Goal: Task Accomplishment & Management: Manage account settings

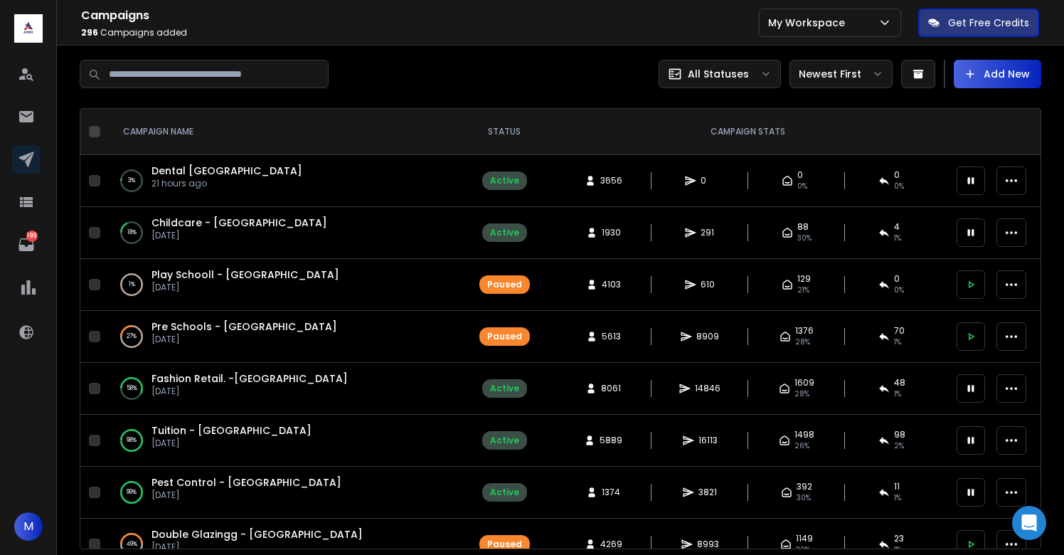
click at [182, 170] on span "Dental NYC" at bounding box center [226, 171] width 151 height 14
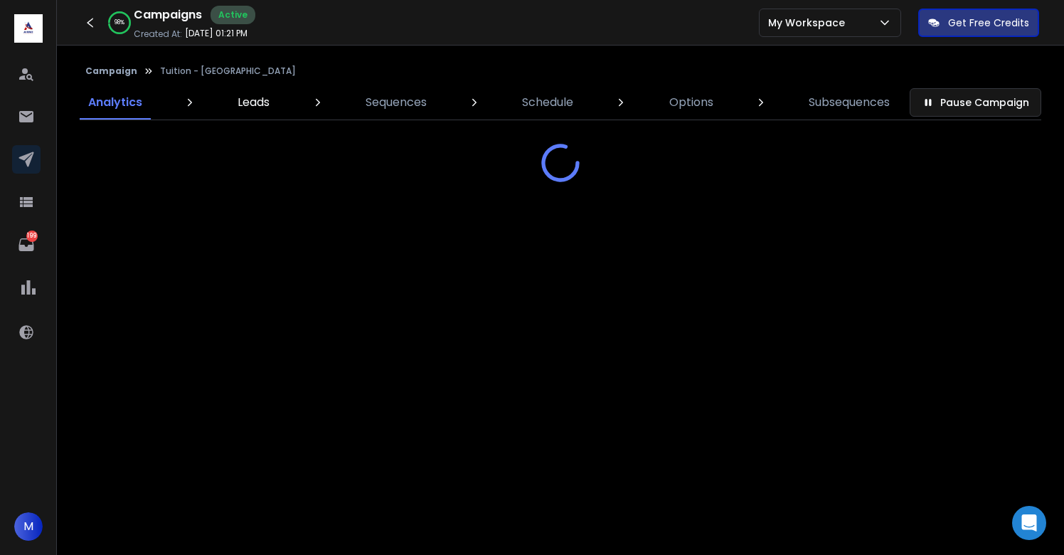
click at [252, 102] on p "Leads" at bounding box center [253, 102] width 32 height 17
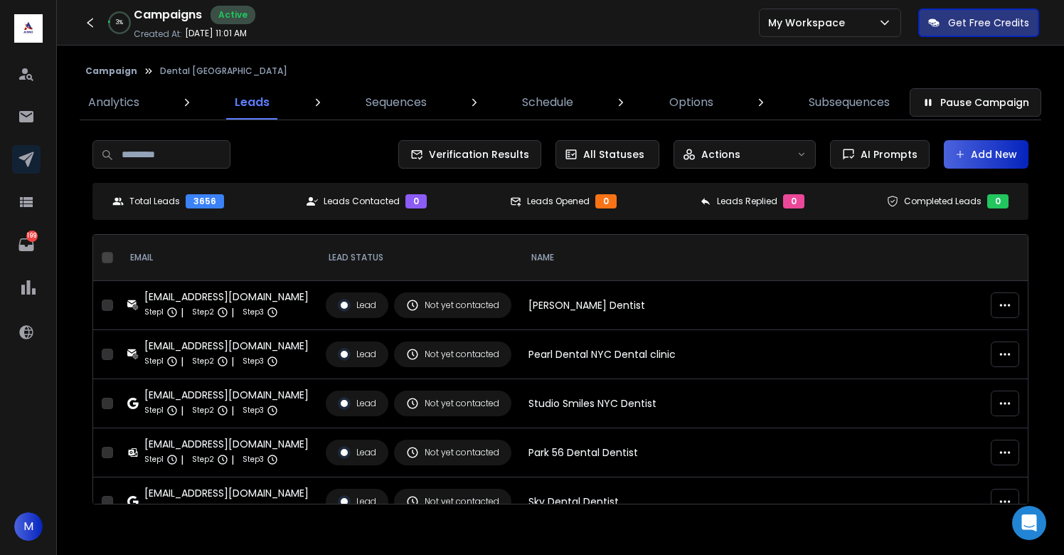
click at [984, 155] on button "Add New" at bounding box center [986, 154] width 85 height 28
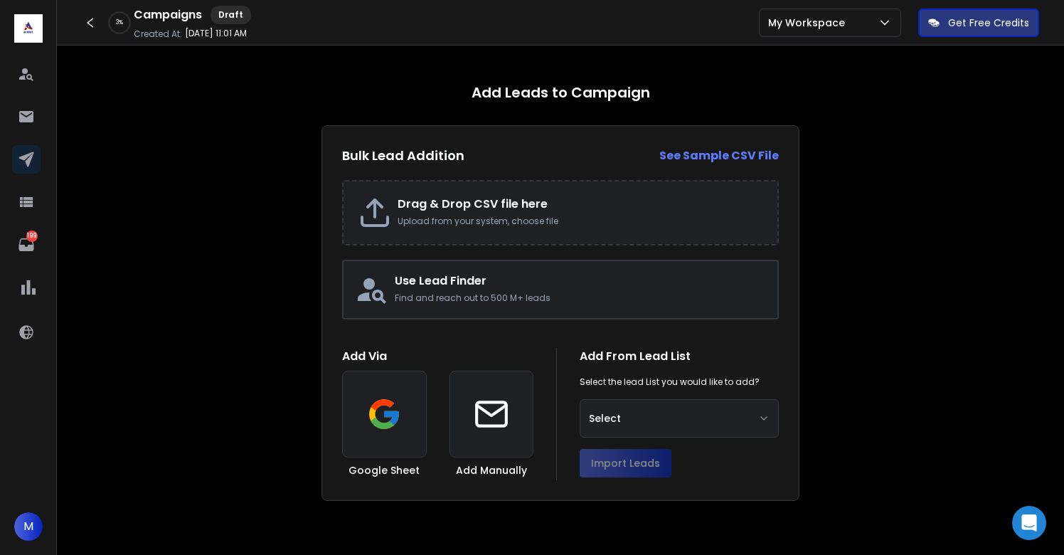
click at [509, 202] on h2 "Drag & Drop CSV file here" at bounding box center [579, 204] width 365 height 17
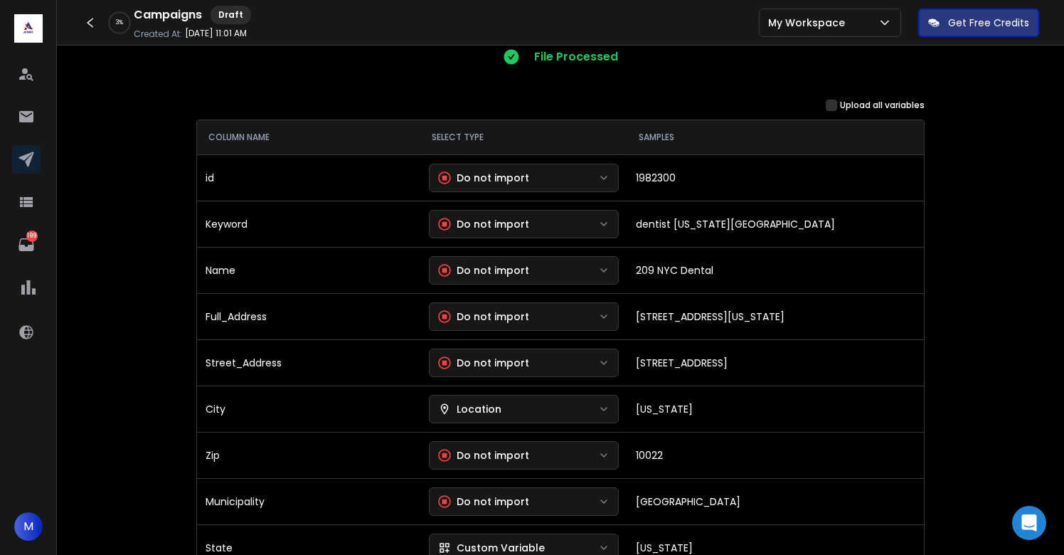
scroll to position [152, 0]
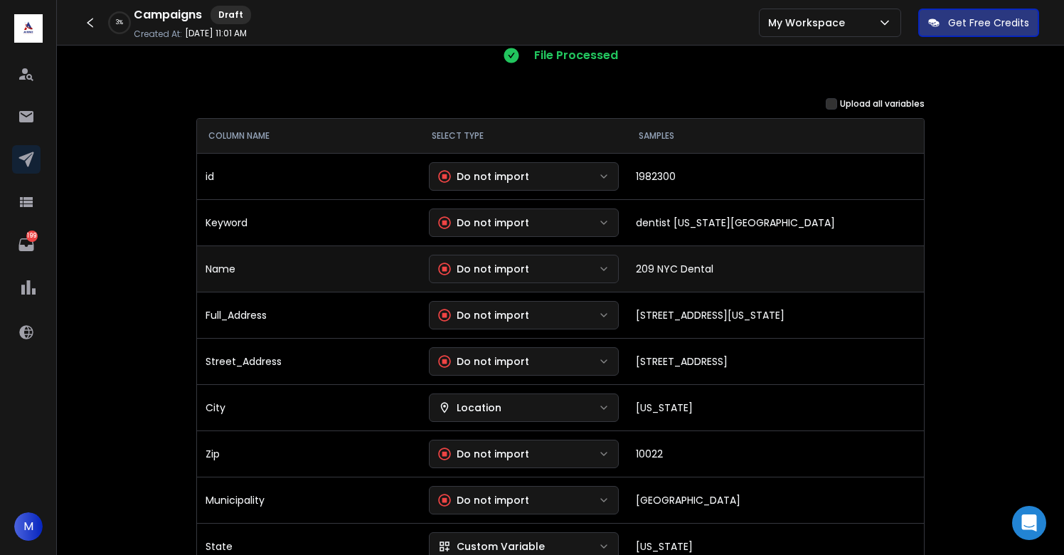
click at [481, 274] on div "Do not import" at bounding box center [483, 269] width 91 height 14
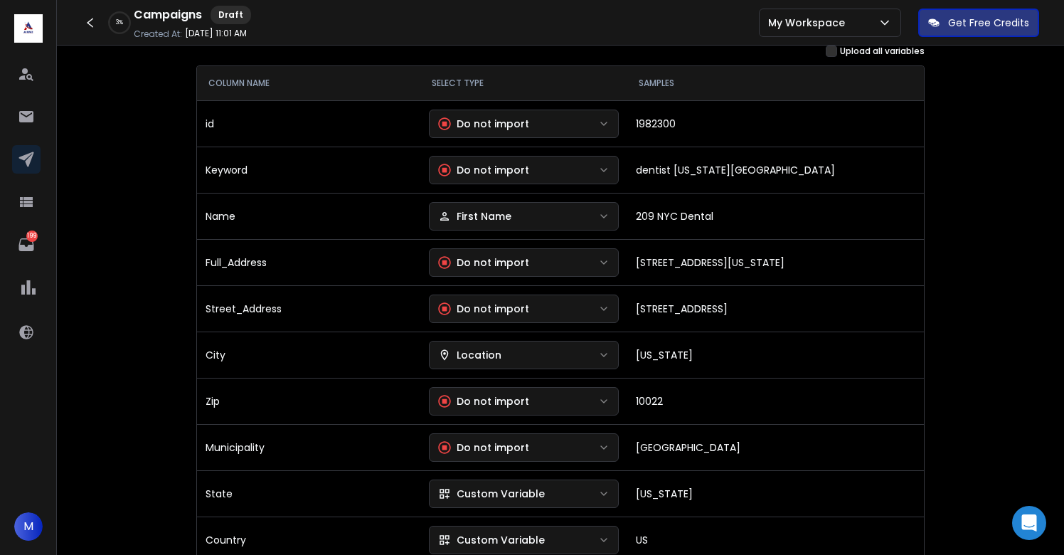
scroll to position [219, 0]
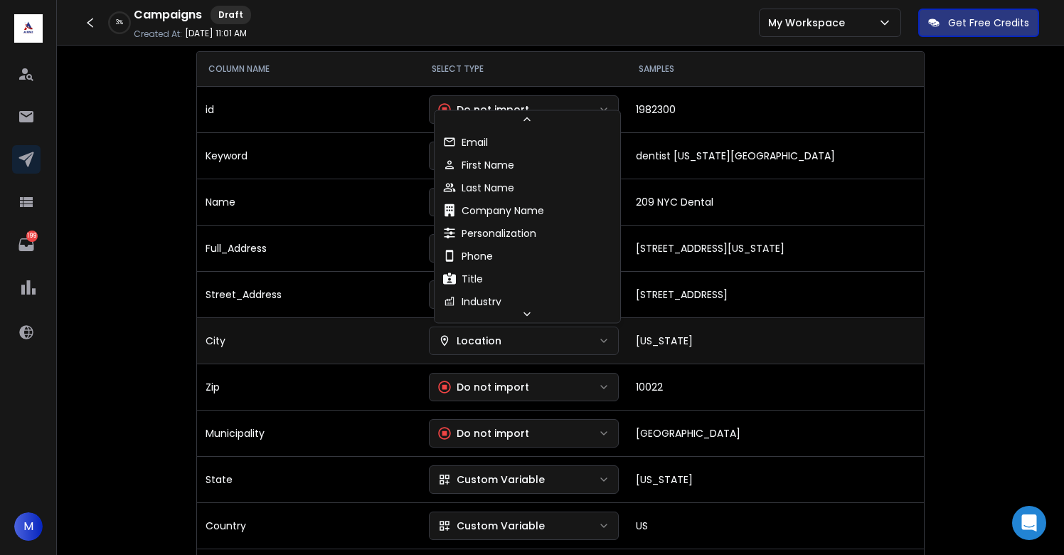
click at [488, 331] on button "Location" at bounding box center [524, 340] width 191 height 28
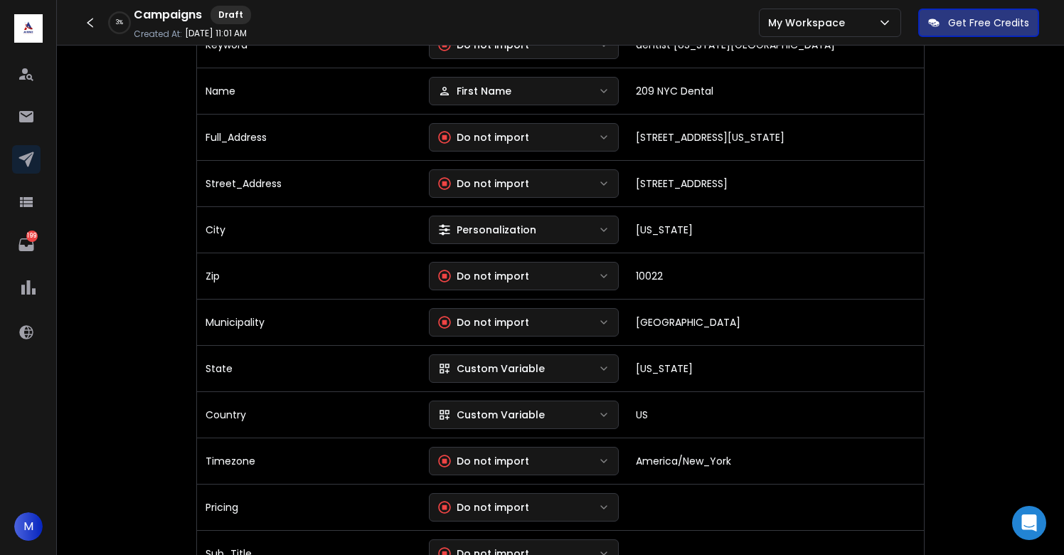
scroll to position [332, 0]
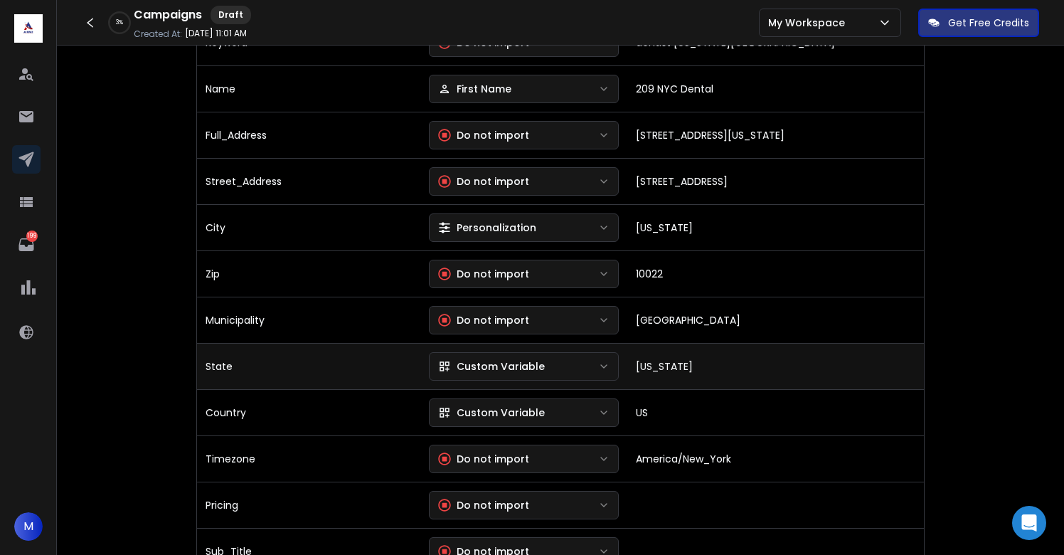
click at [501, 366] on div "Custom Variable" at bounding box center [491, 366] width 107 height 14
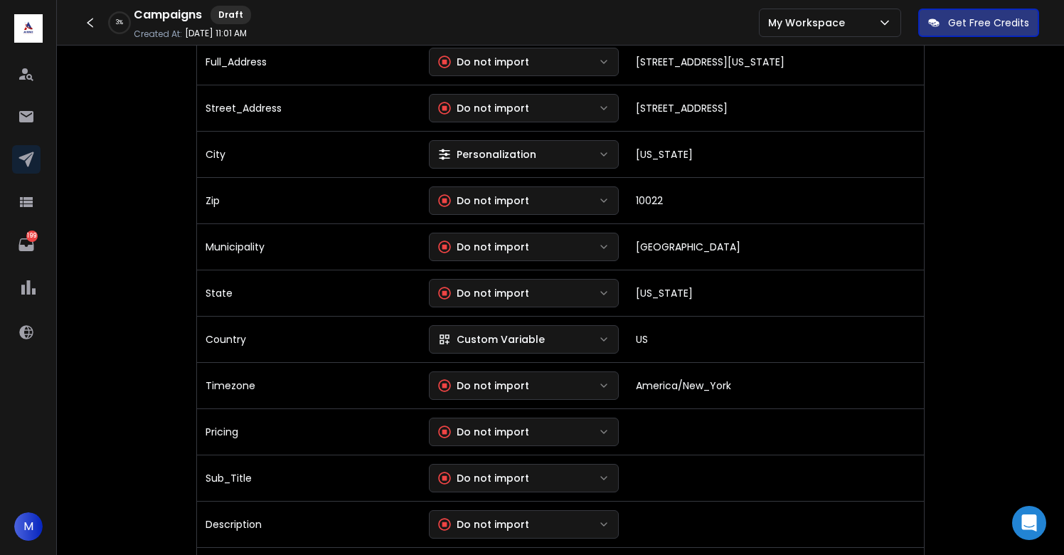
scroll to position [407, 0]
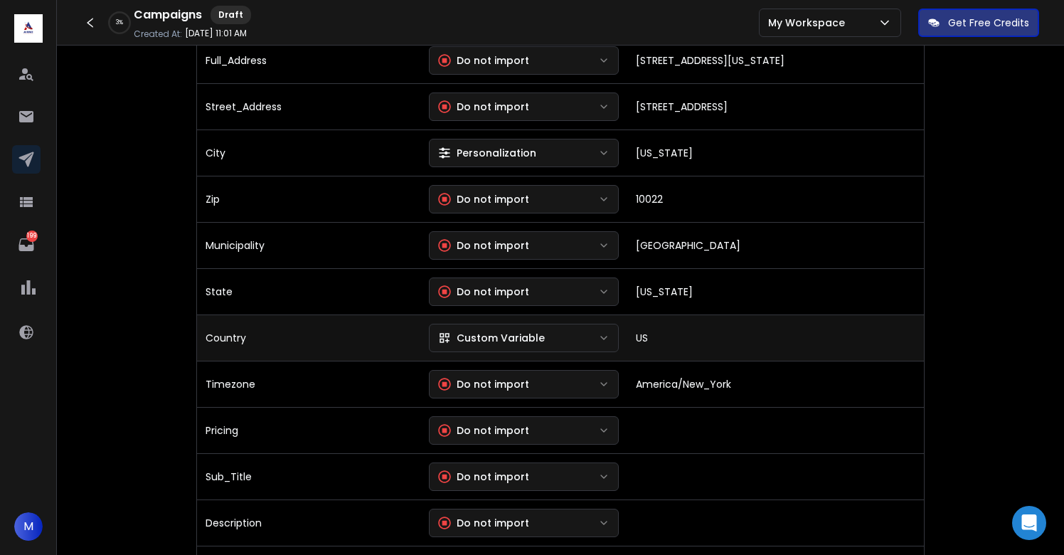
click at [500, 336] on div "Custom Variable" at bounding box center [491, 338] width 107 height 14
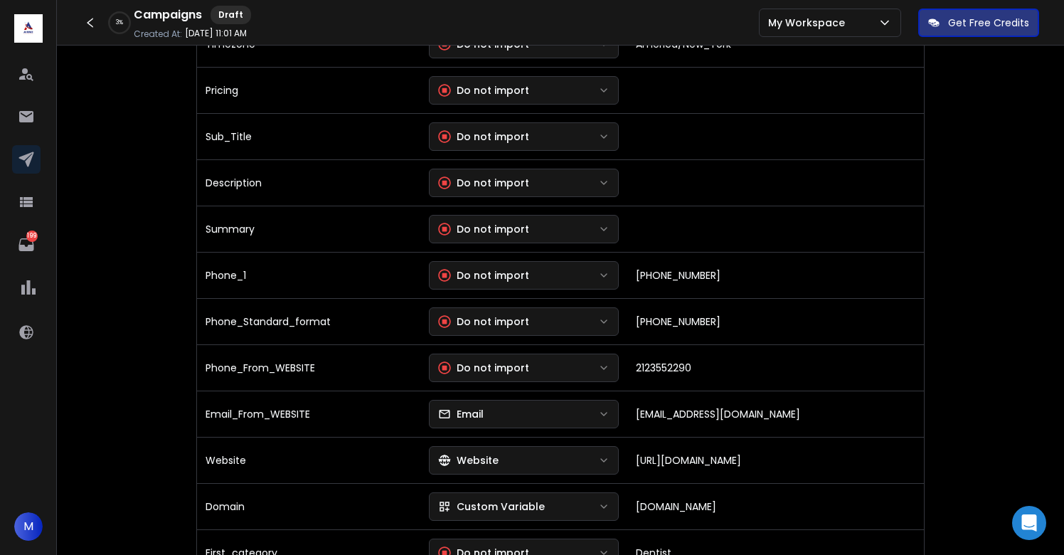
scroll to position [748, 0]
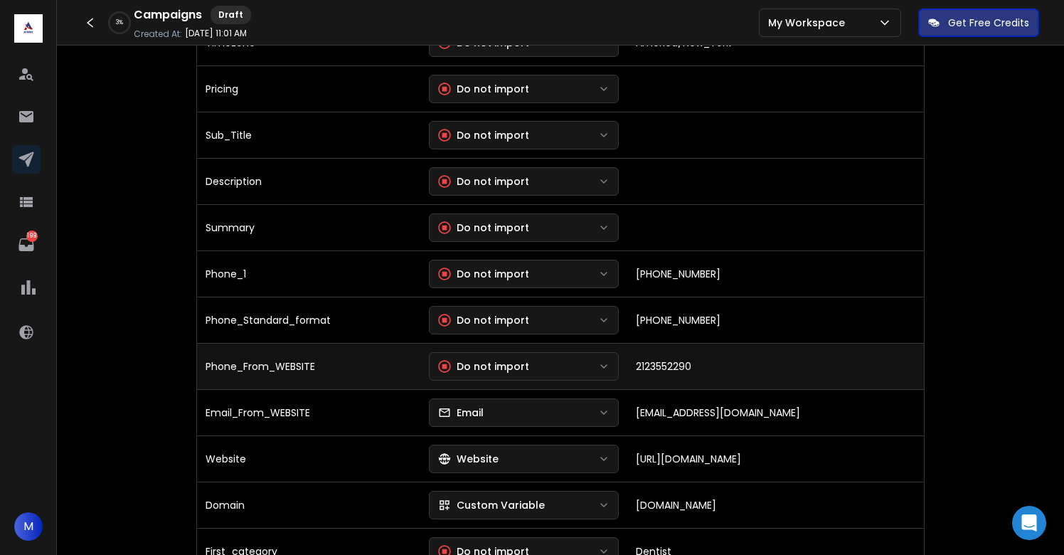
click at [520, 360] on div "Do not import" at bounding box center [483, 366] width 91 height 14
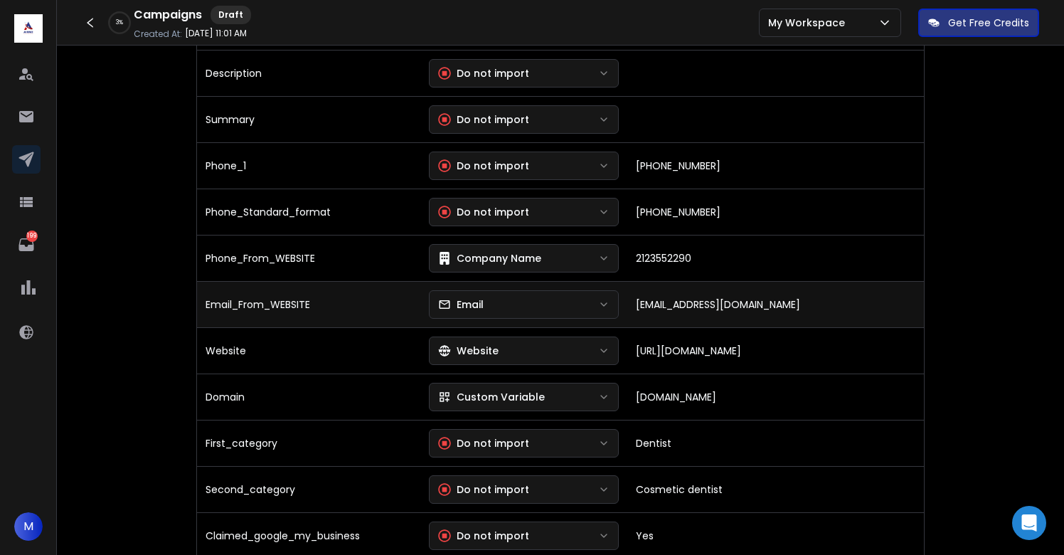
scroll to position [859, 0]
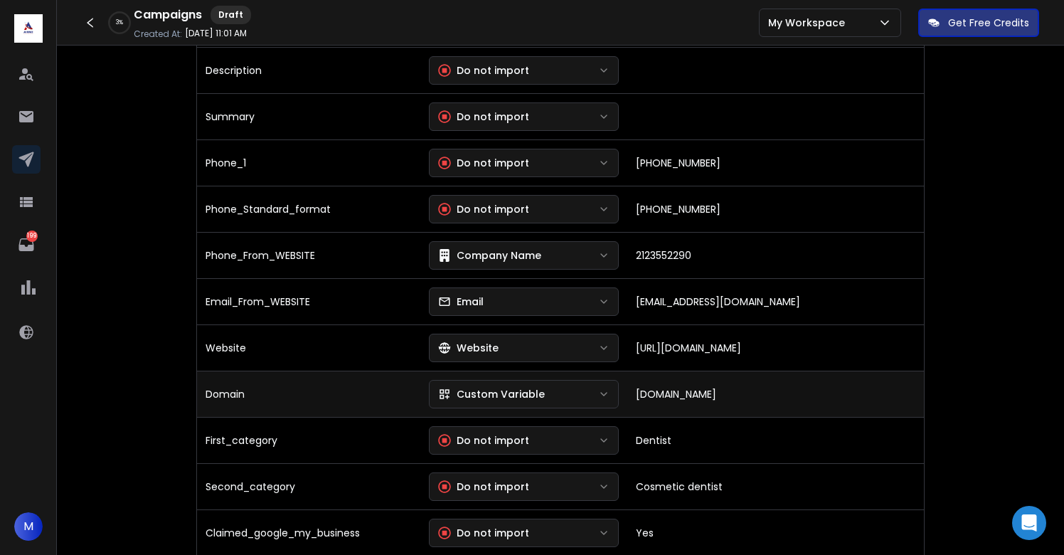
click at [507, 390] on div "Custom Variable" at bounding box center [491, 394] width 107 height 14
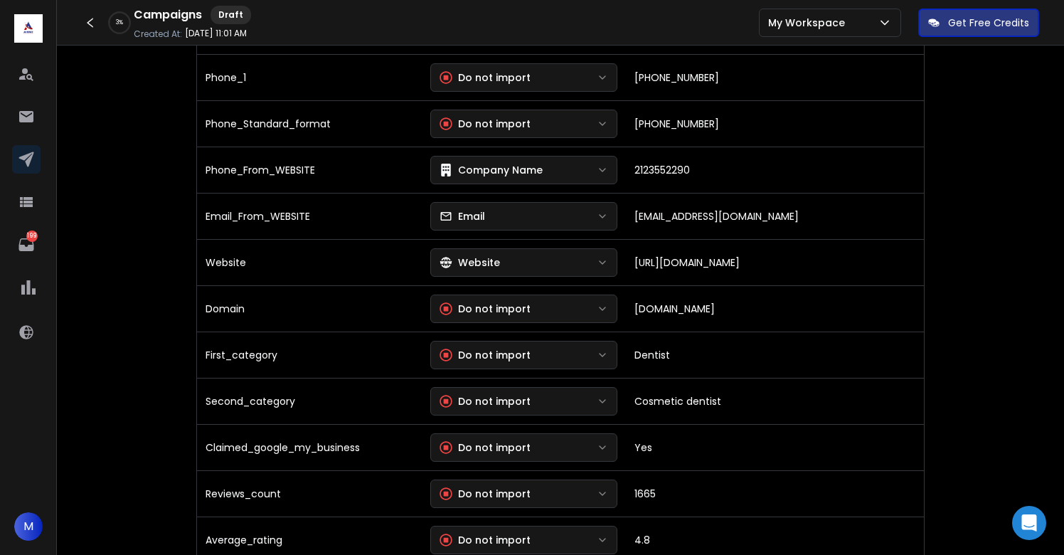
scroll to position [945, 0]
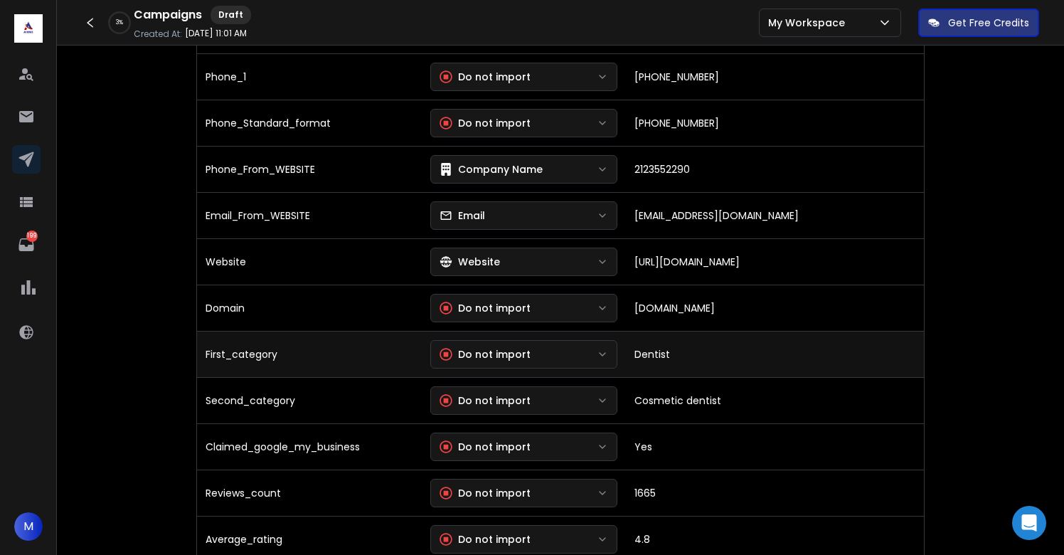
click at [511, 358] on div "Do not import" at bounding box center [484, 354] width 91 height 14
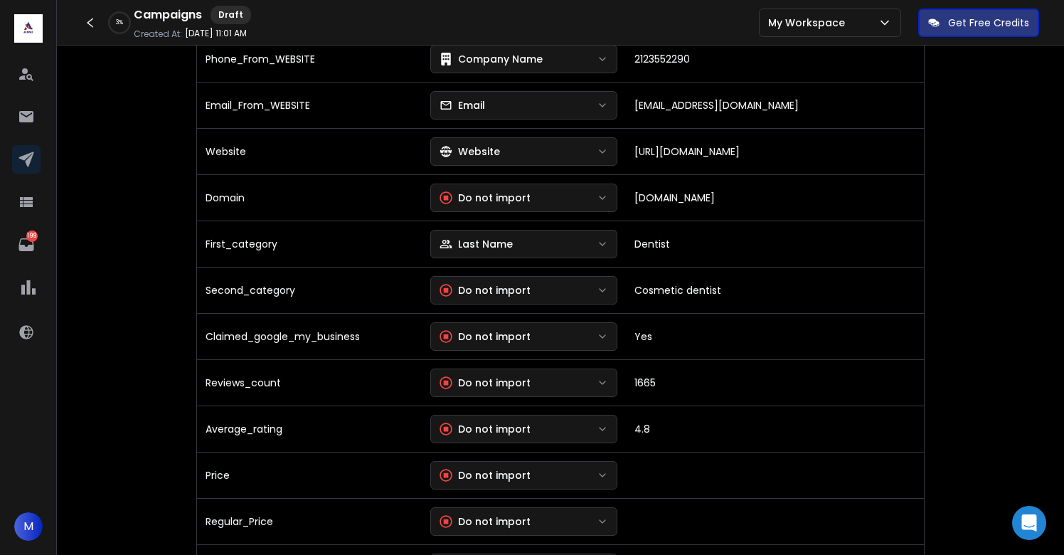
scroll to position [1060, 0]
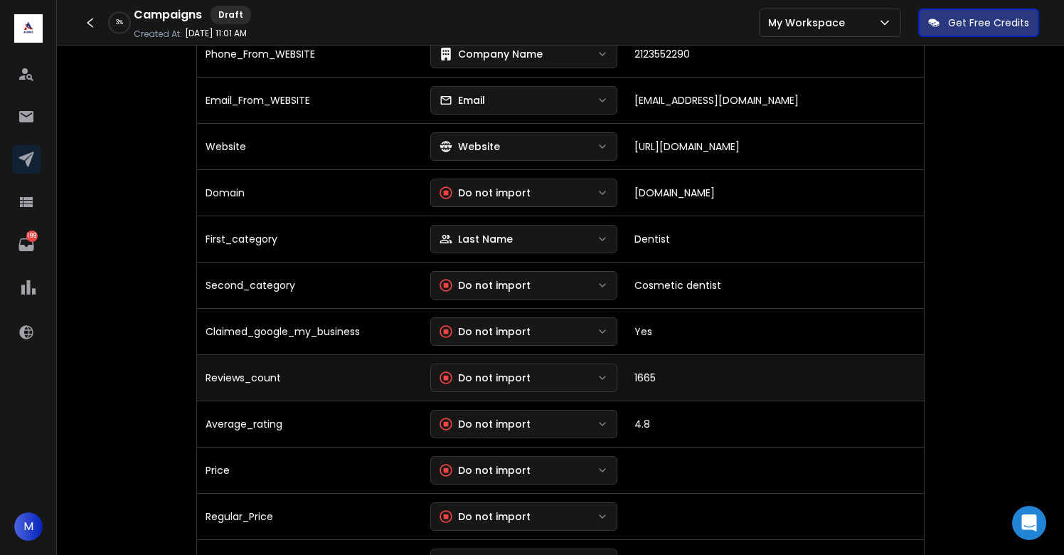
click at [484, 374] on div "Do not import" at bounding box center [484, 377] width 91 height 14
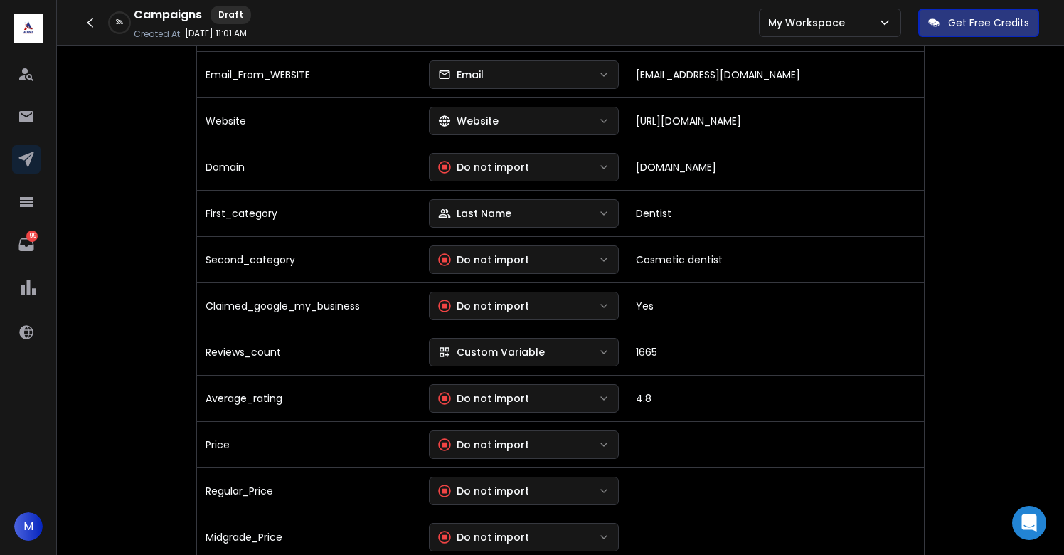
scroll to position [1091, 0]
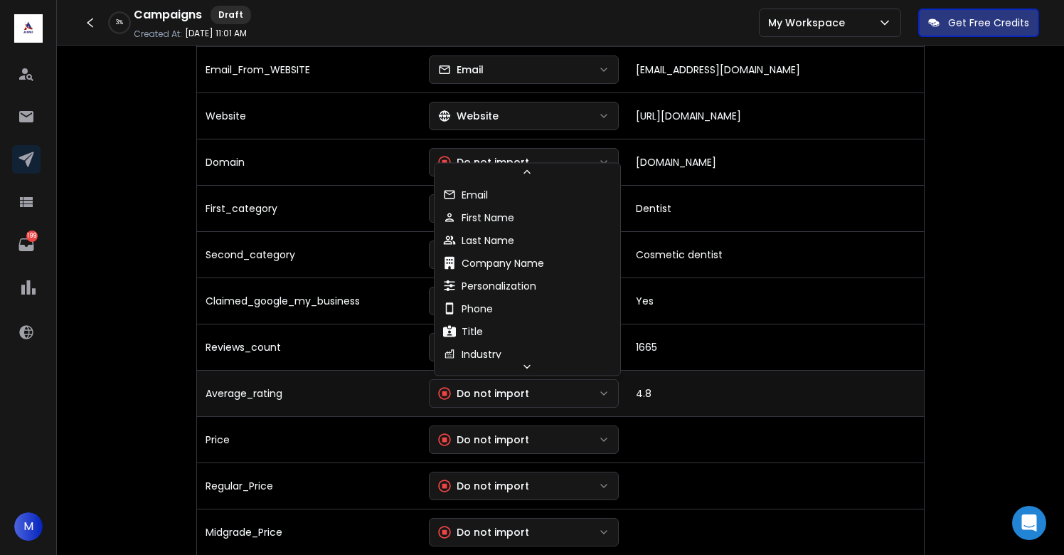
click at [505, 392] on div "Do not import" at bounding box center [483, 393] width 91 height 14
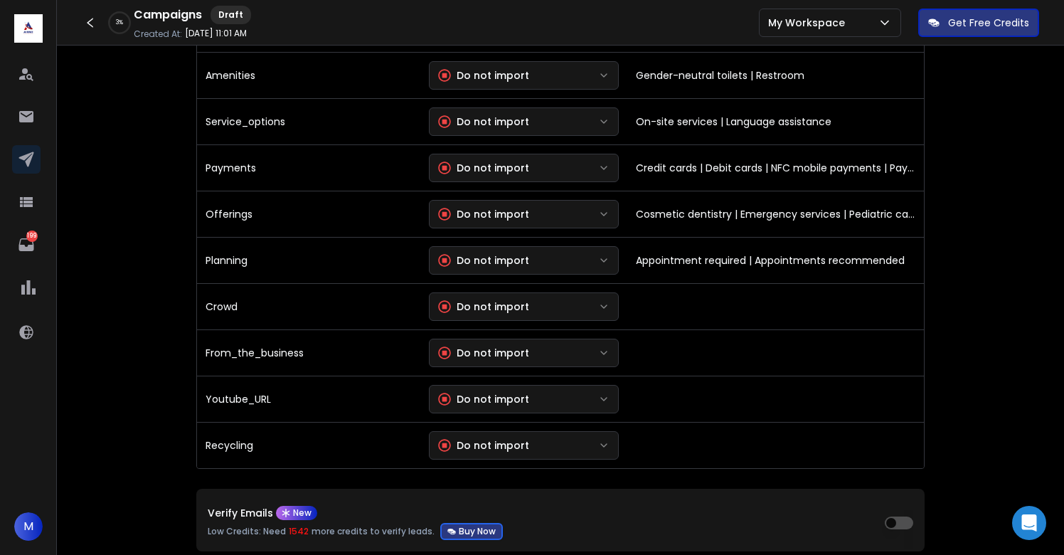
scroll to position [3252, 0]
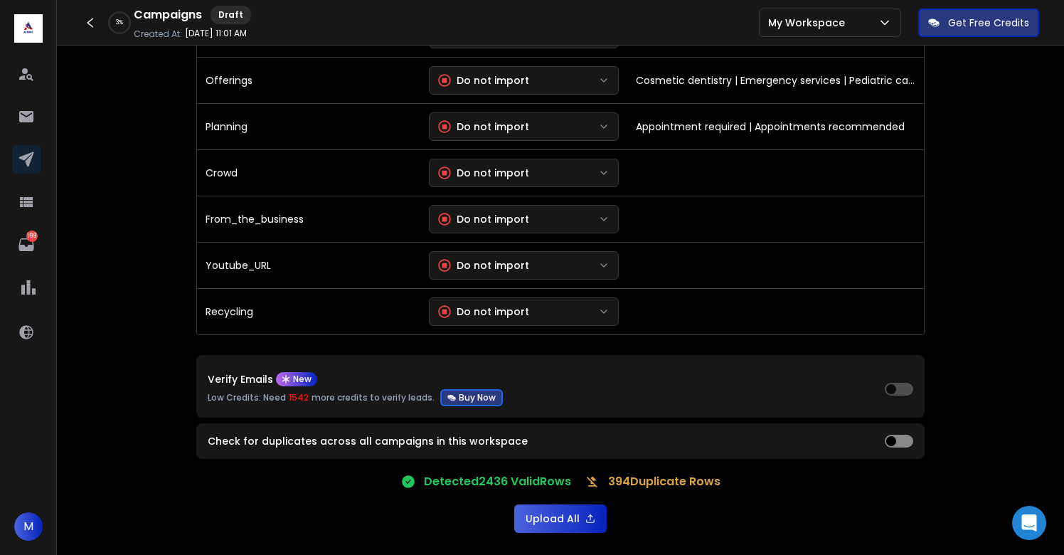
click at [546, 522] on button "Upload All" at bounding box center [560, 518] width 92 height 28
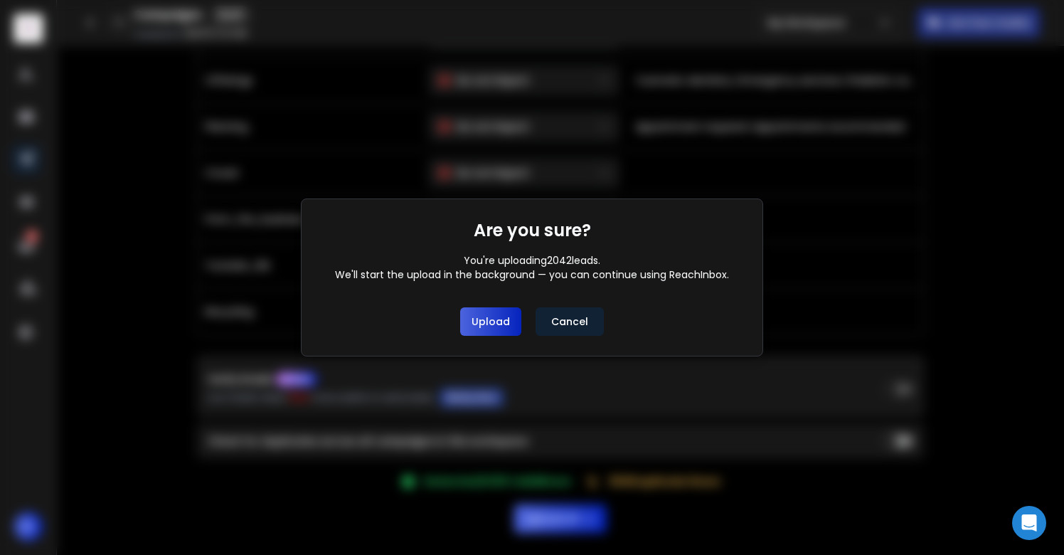
click at [492, 315] on button "Upload" at bounding box center [490, 321] width 61 height 28
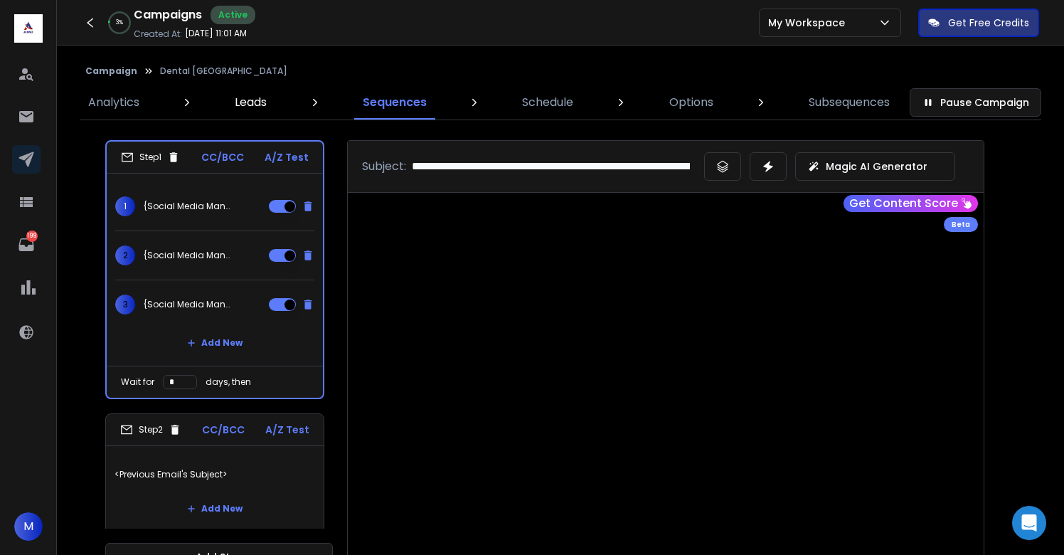
click at [252, 107] on p "Leads" at bounding box center [251, 102] width 32 height 17
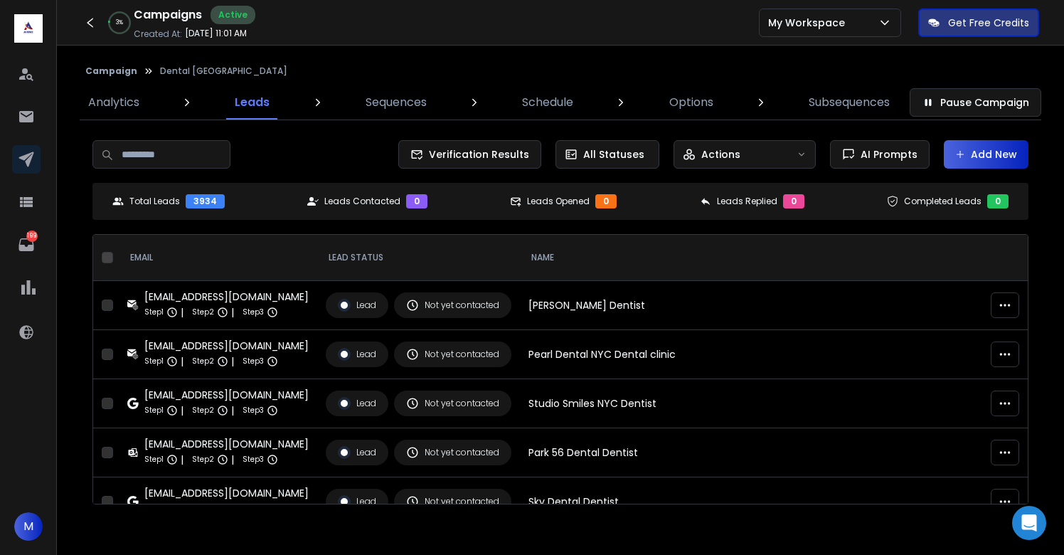
click at [986, 147] on button "Add New" at bounding box center [986, 154] width 85 height 28
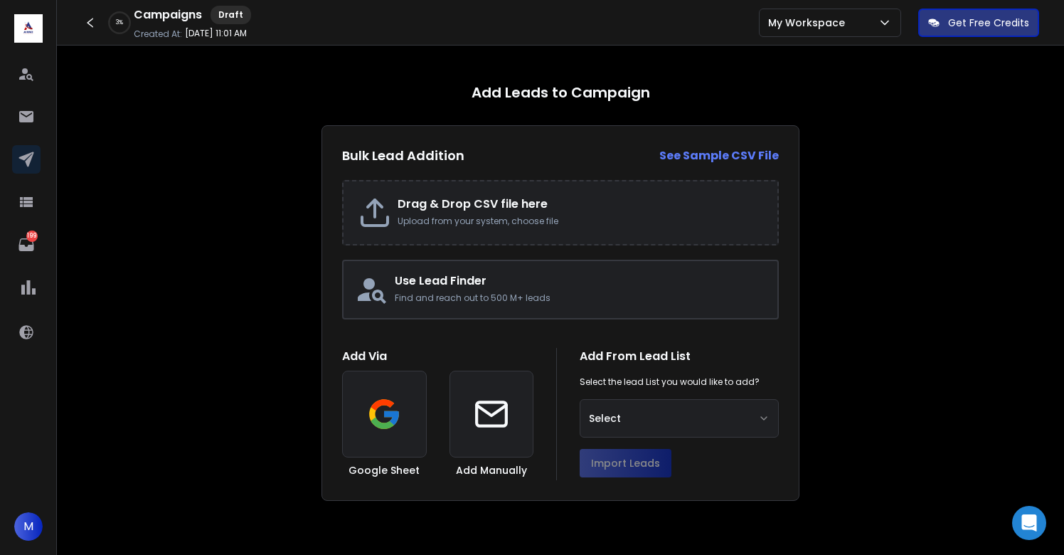
click at [457, 203] on h2 "Drag & Drop CSV file here" at bounding box center [579, 204] width 365 height 17
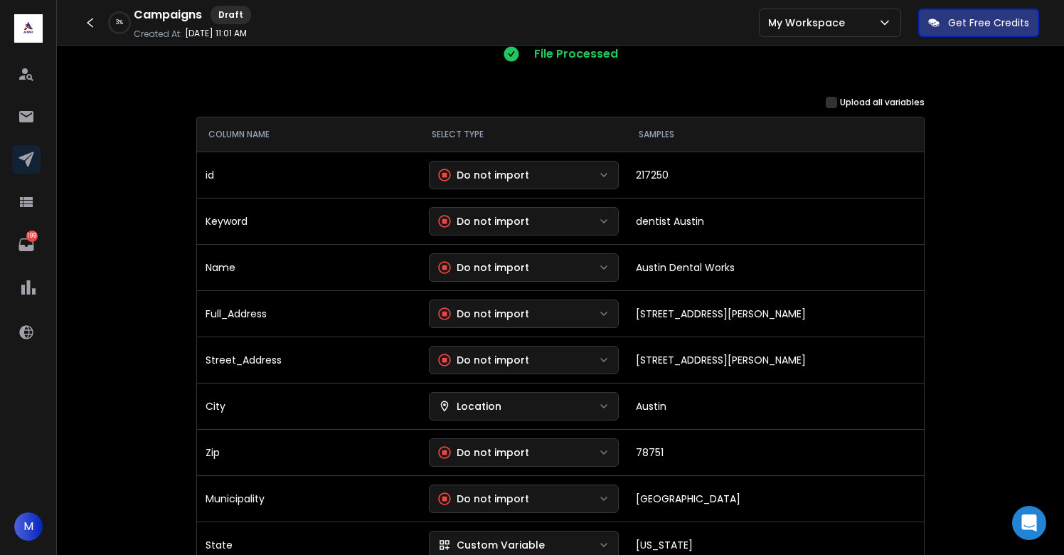
scroll to position [162, 0]
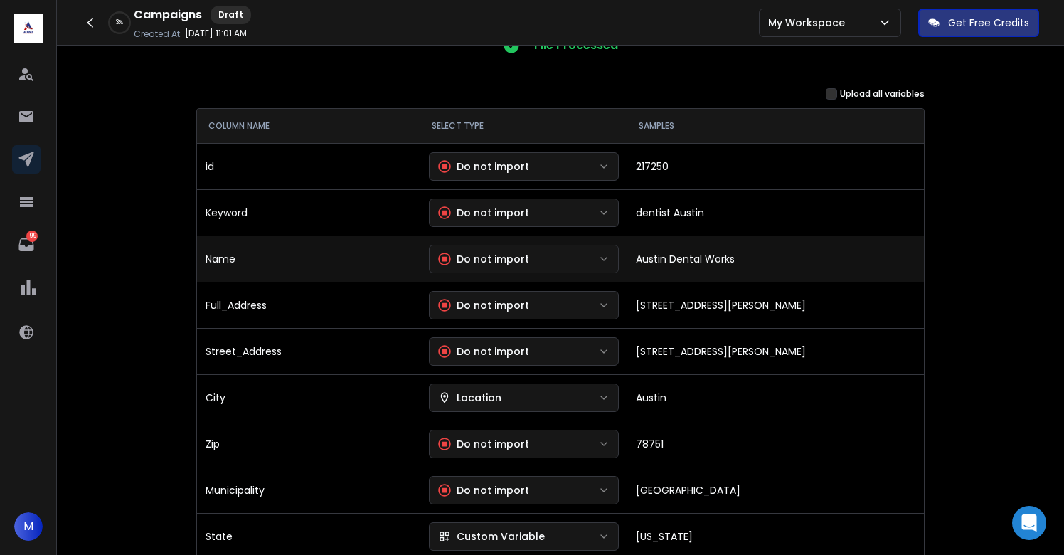
click at [565, 262] on button "Do not import" at bounding box center [524, 259] width 191 height 28
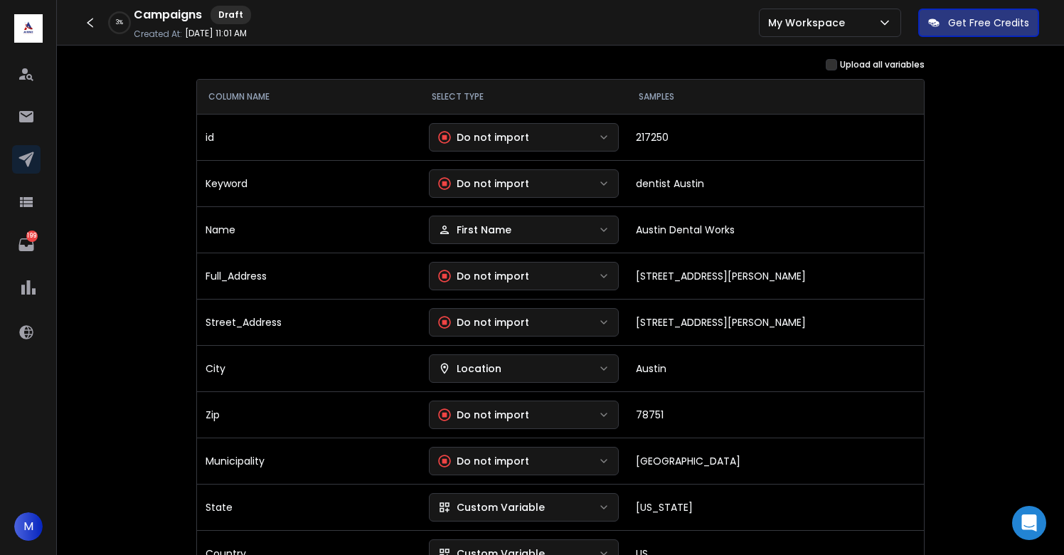
scroll to position [196, 0]
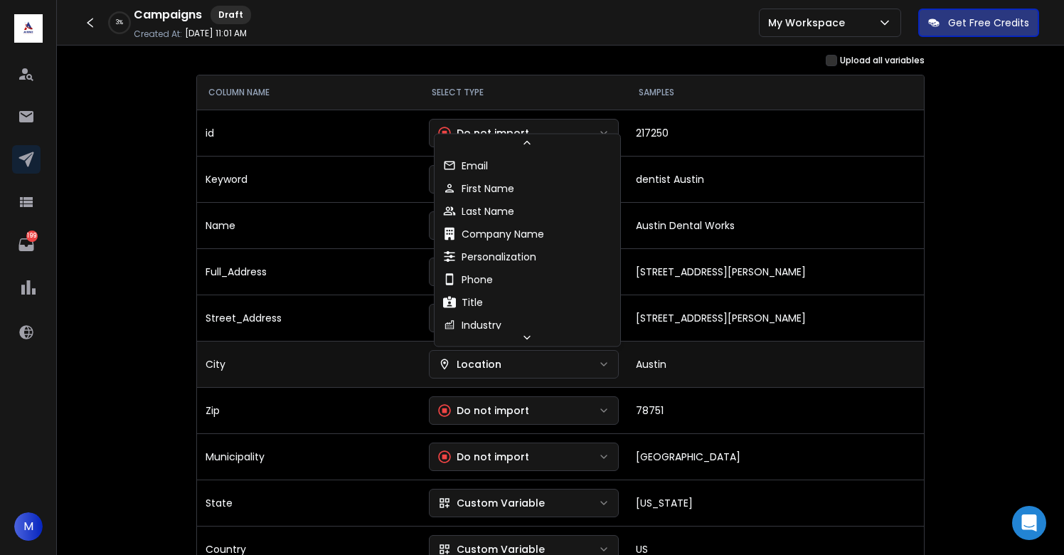
click at [499, 368] on div "Location" at bounding box center [469, 364] width 63 height 14
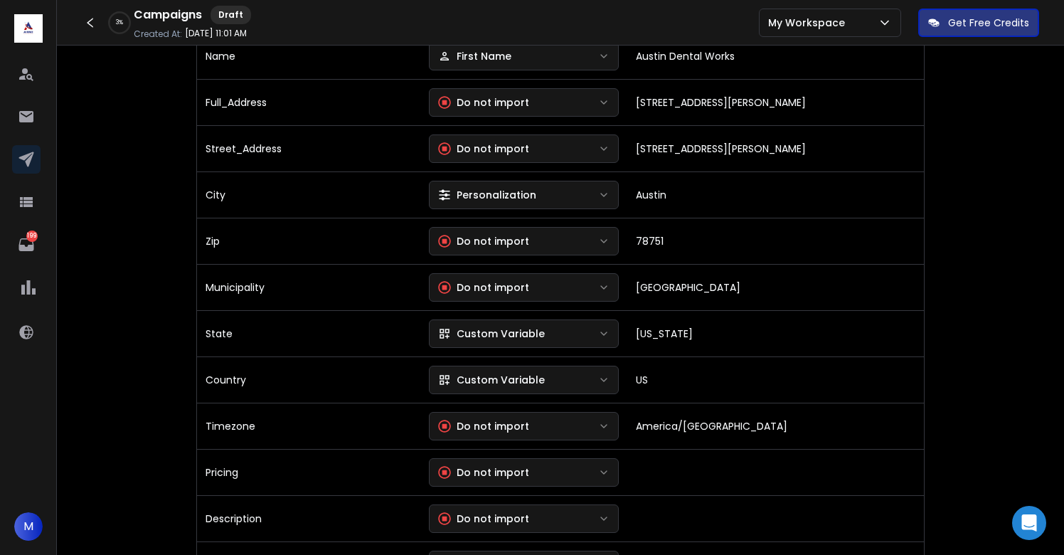
scroll to position [366, 0]
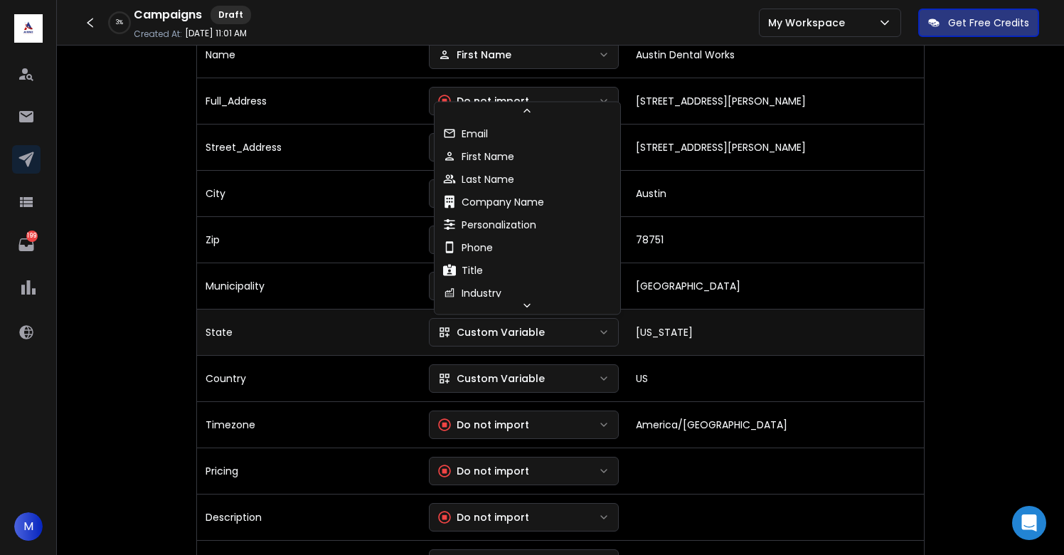
click at [503, 331] on div "Custom Variable" at bounding box center [491, 332] width 107 height 14
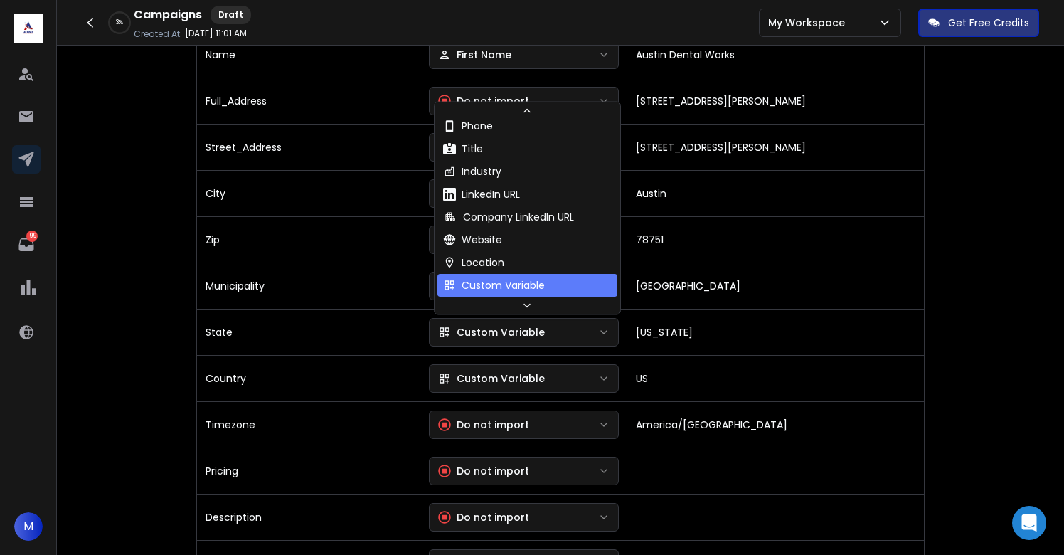
scroll to position [144, 0]
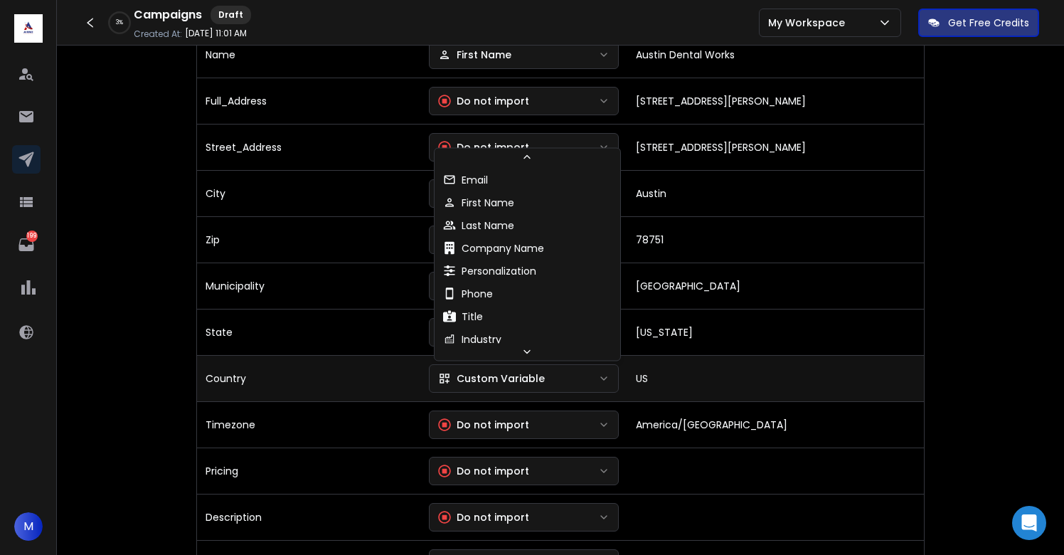
click at [500, 381] on div "Custom Variable" at bounding box center [491, 378] width 107 height 14
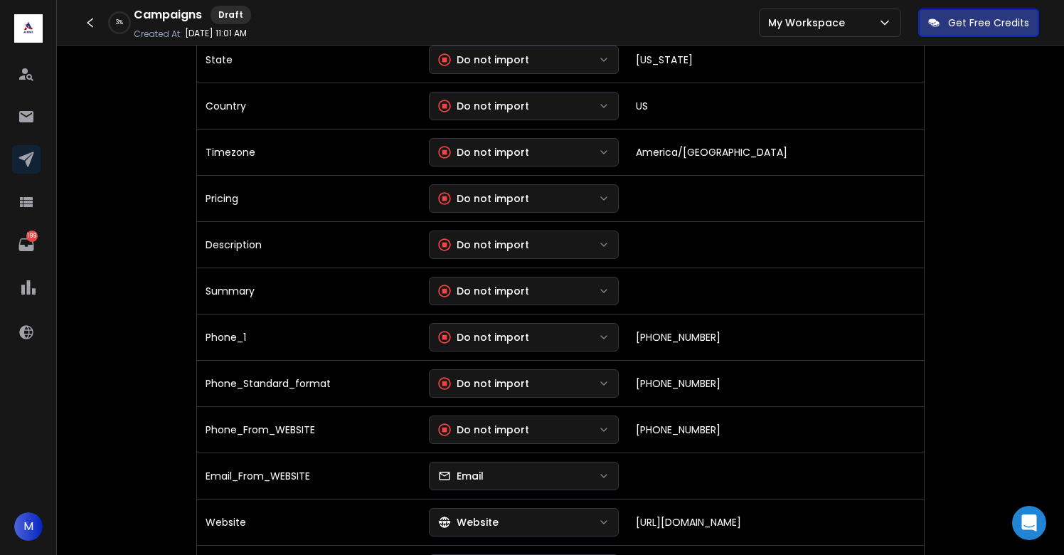
scroll to position [650, 0]
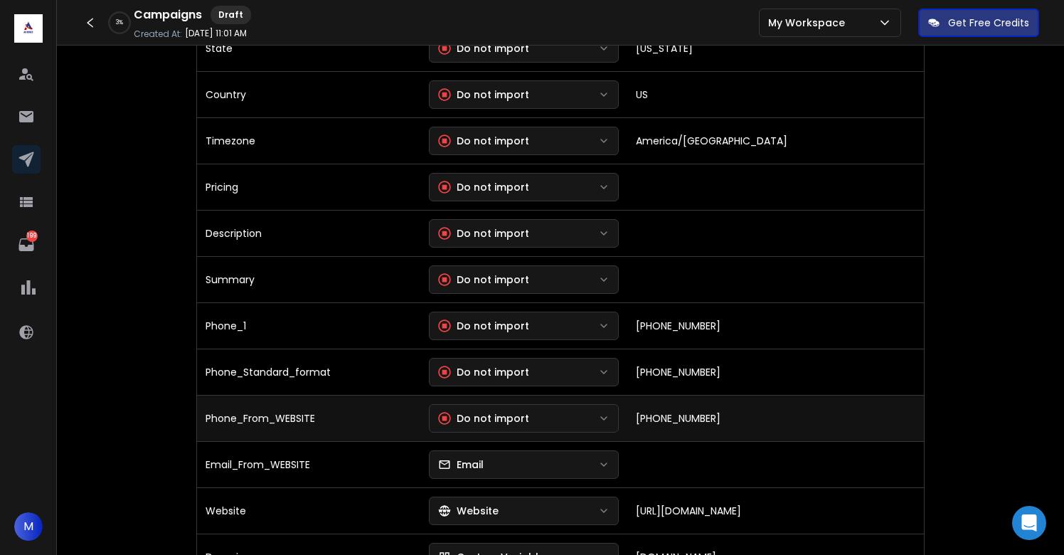
click at [516, 422] on div "Do not import" at bounding box center [483, 418] width 91 height 14
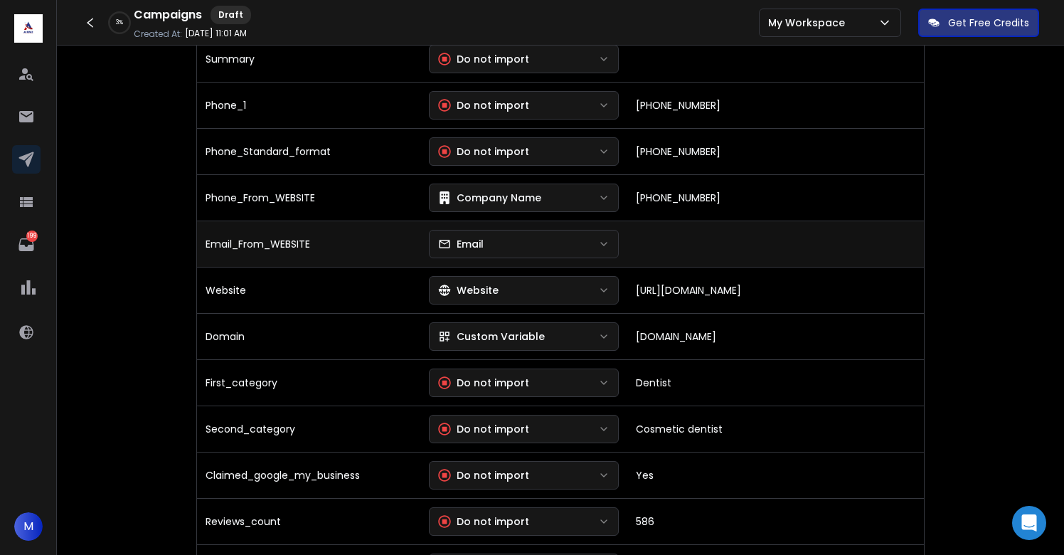
scroll to position [872, 0]
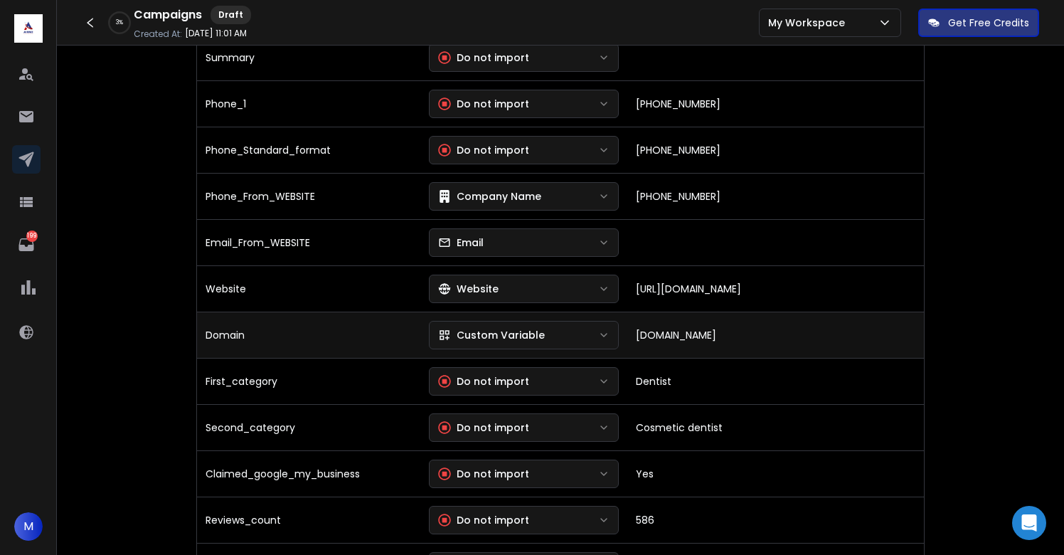
click at [508, 337] on div "Custom Variable" at bounding box center [491, 335] width 107 height 14
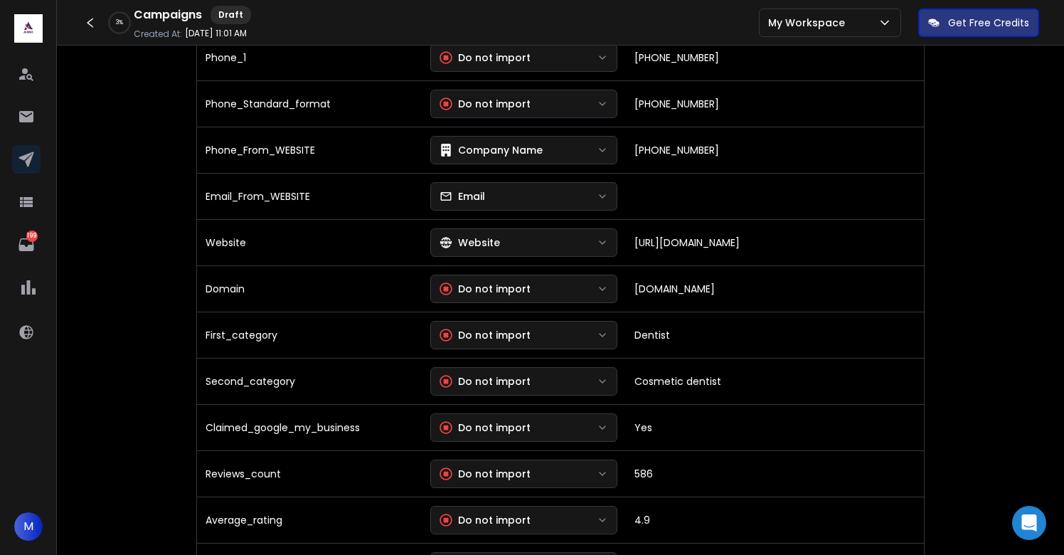
scroll to position [925, 0]
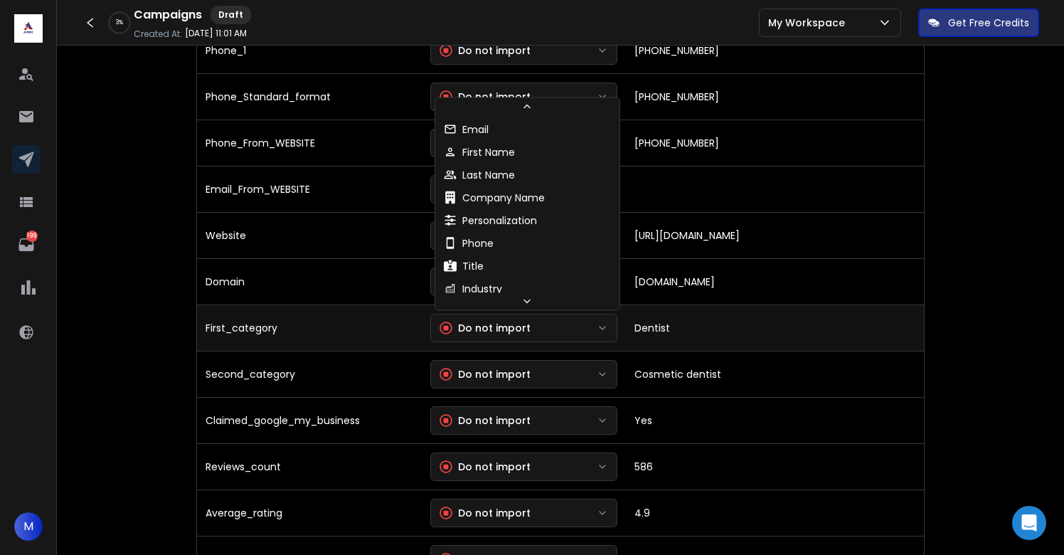
click at [517, 321] on div "Do not import" at bounding box center [484, 328] width 91 height 14
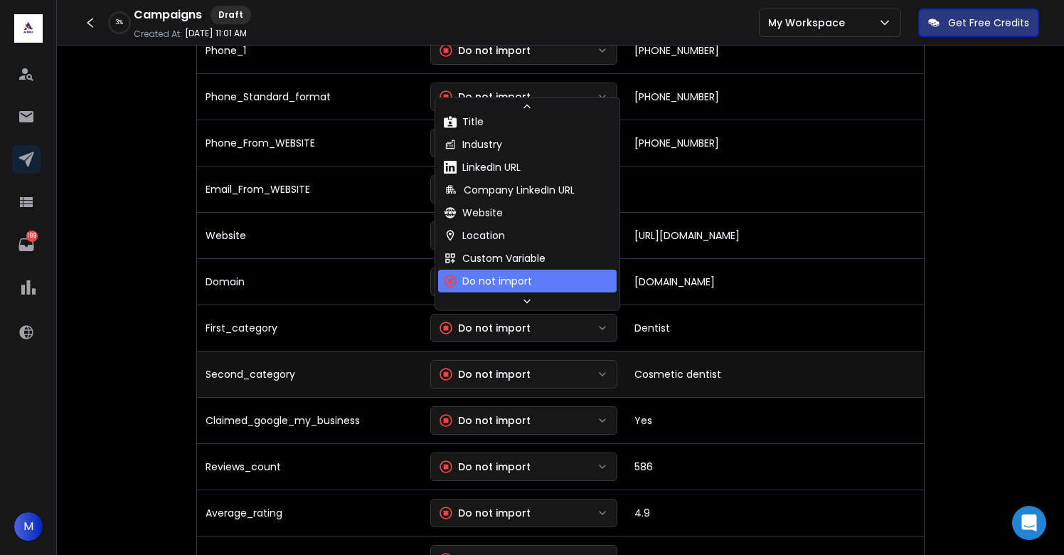
click at [518, 368] on div "Do not import" at bounding box center [484, 374] width 91 height 14
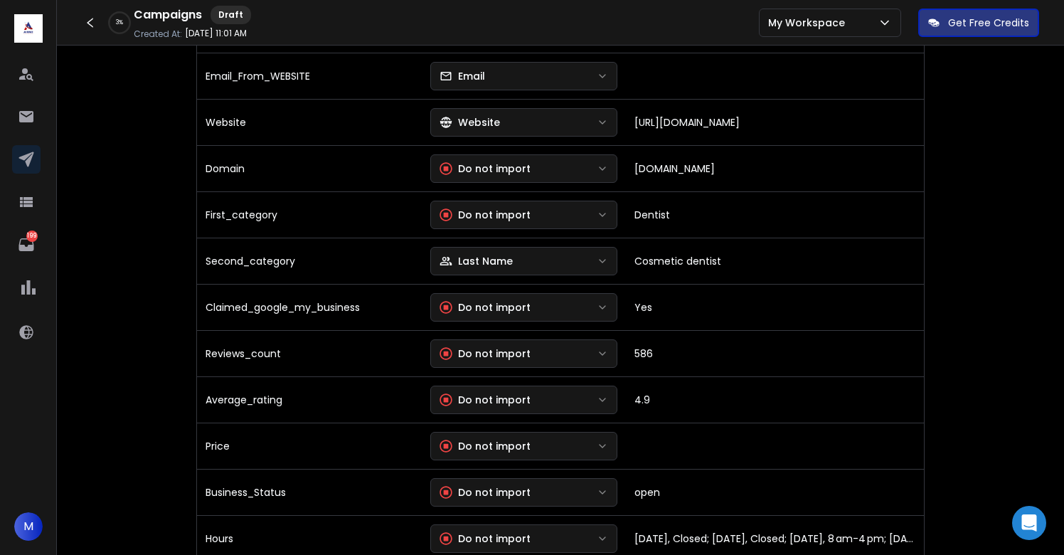
scroll to position [1047, 0]
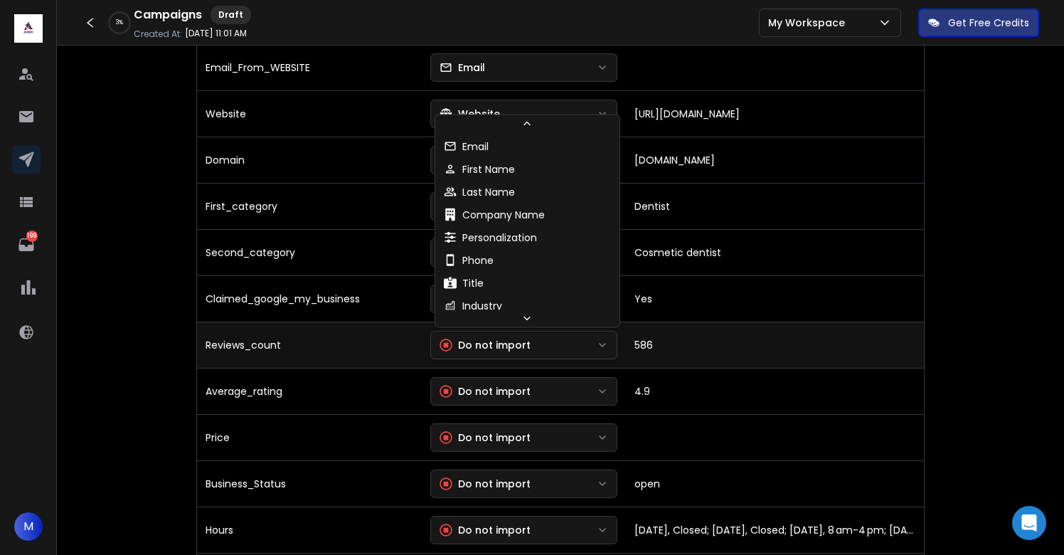
click at [496, 348] on div "Do not import" at bounding box center [484, 345] width 91 height 14
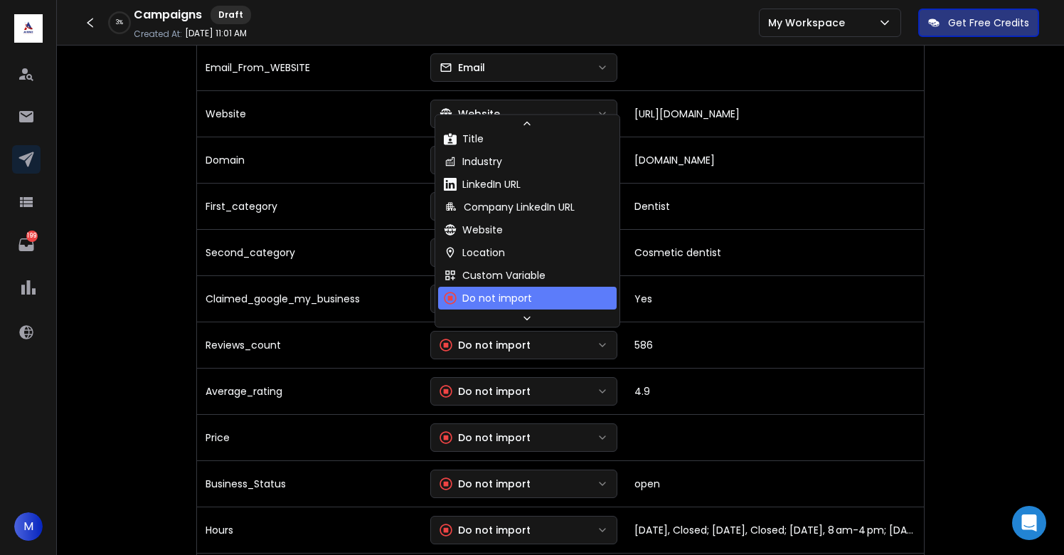
scroll to position [129, 0]
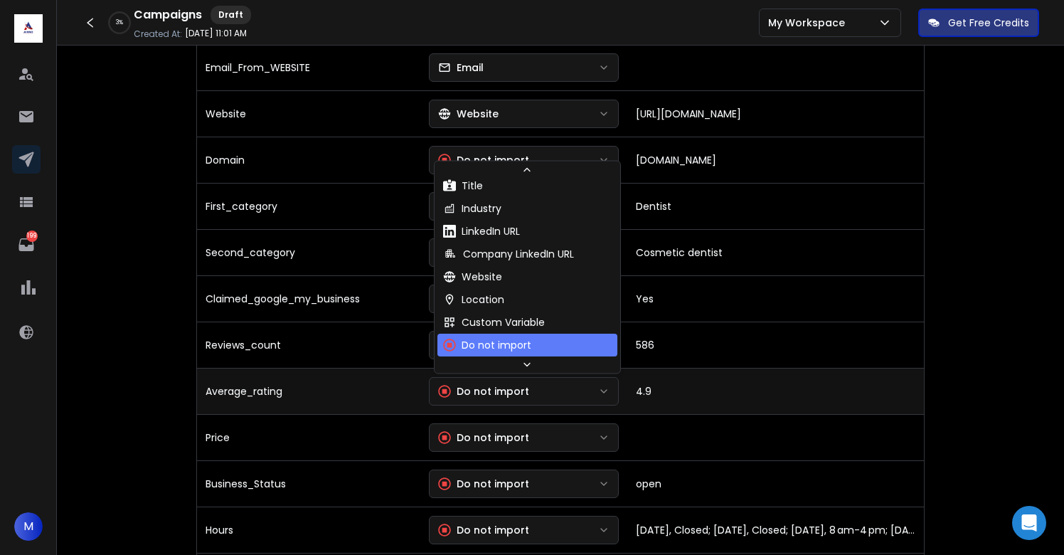
click at [495, 397] on div "Do not import" at bounding box center [483, 391] width 91 height 14
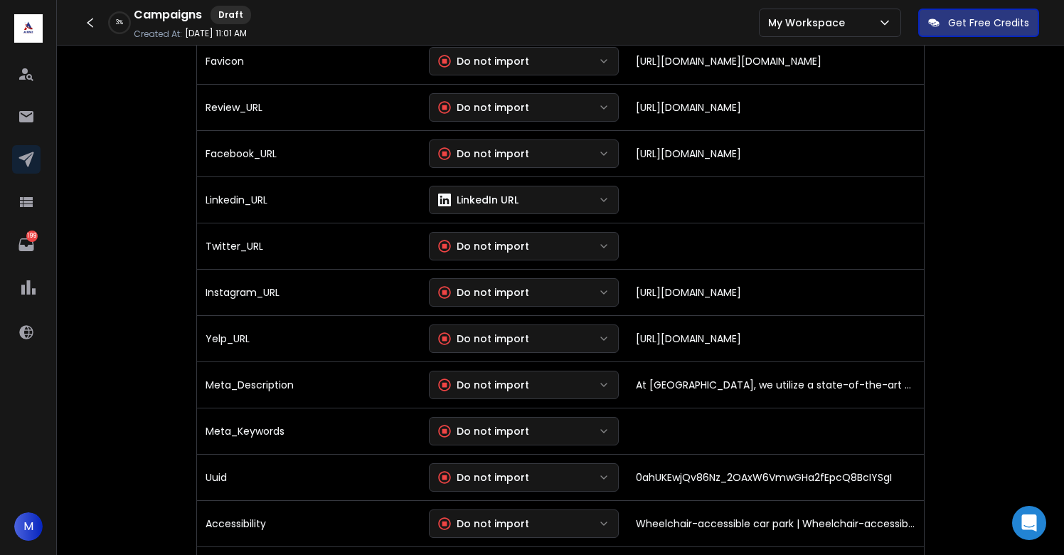
scroll to position [3021, 0]
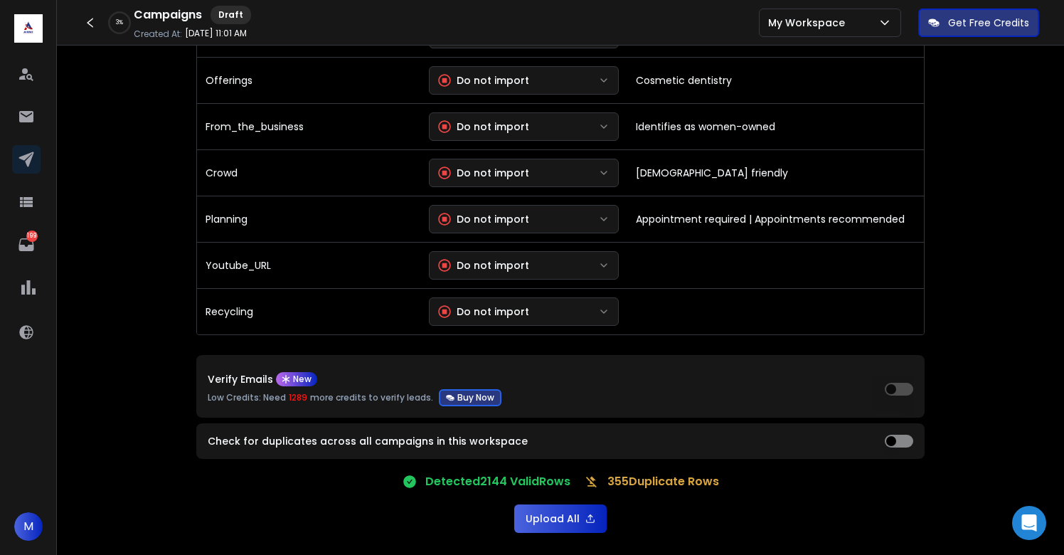
click at [545, 515] on button "Upload All" at bounding box center [560, 518] width 92 height 28
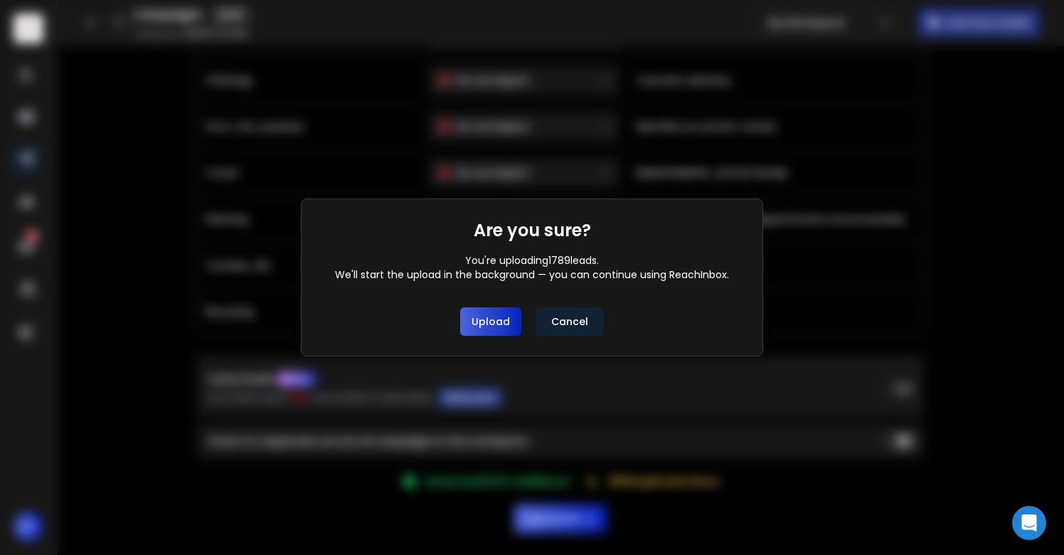
click at [499, 329] on button "Upload" at bounding box center [490, 321] width 61 height 28
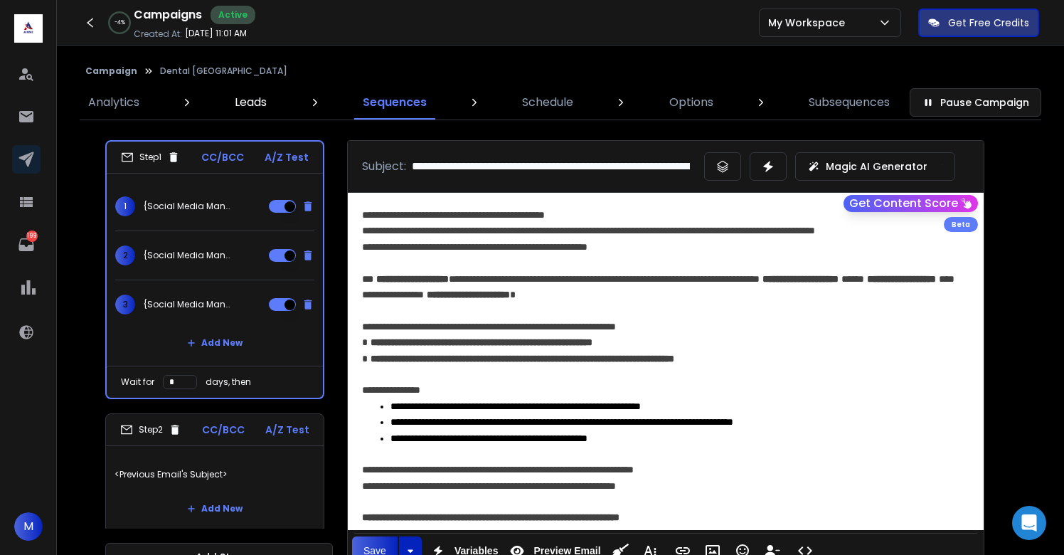
click at [236, 98] on p "Leads" at bounding box center [251, 102] width 32 height 17
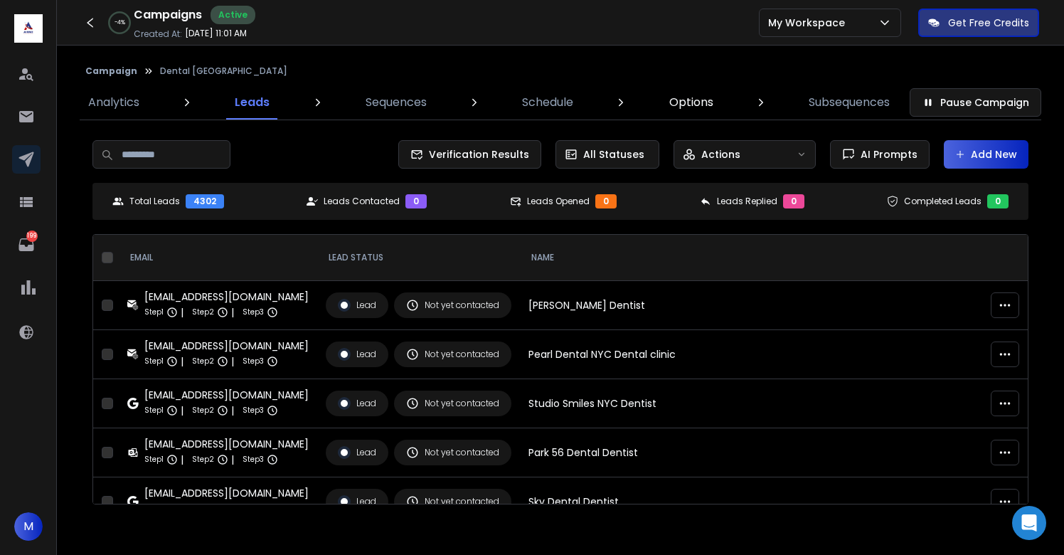
click at [697, 98] on p "Options" at bounding box center [691, 102] width 44 height 17
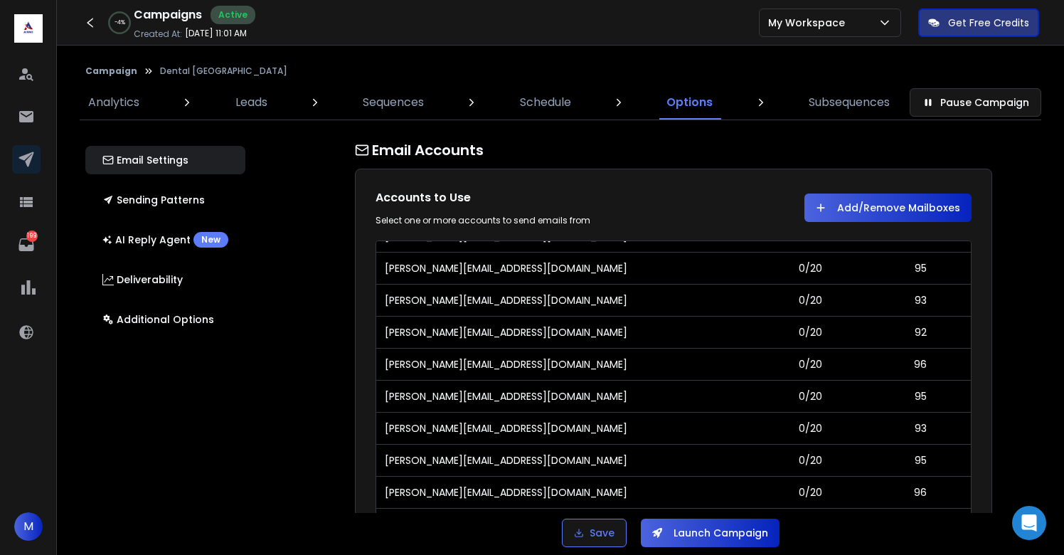
scroll to position [2290, 0]
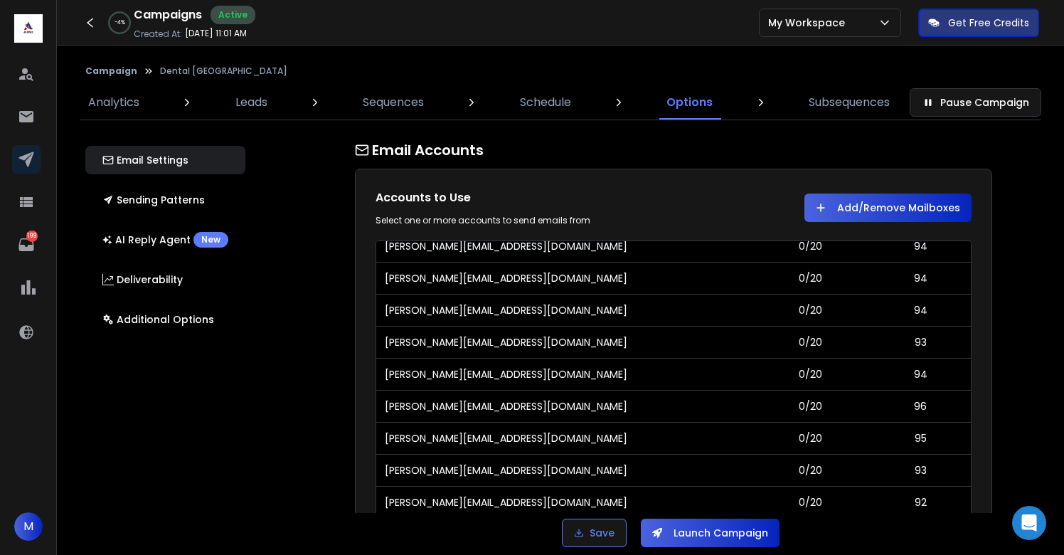
click at [875, 207] on button "Add/Remove Mailboxes" at bounding box center [887, 207] width 167 height 28
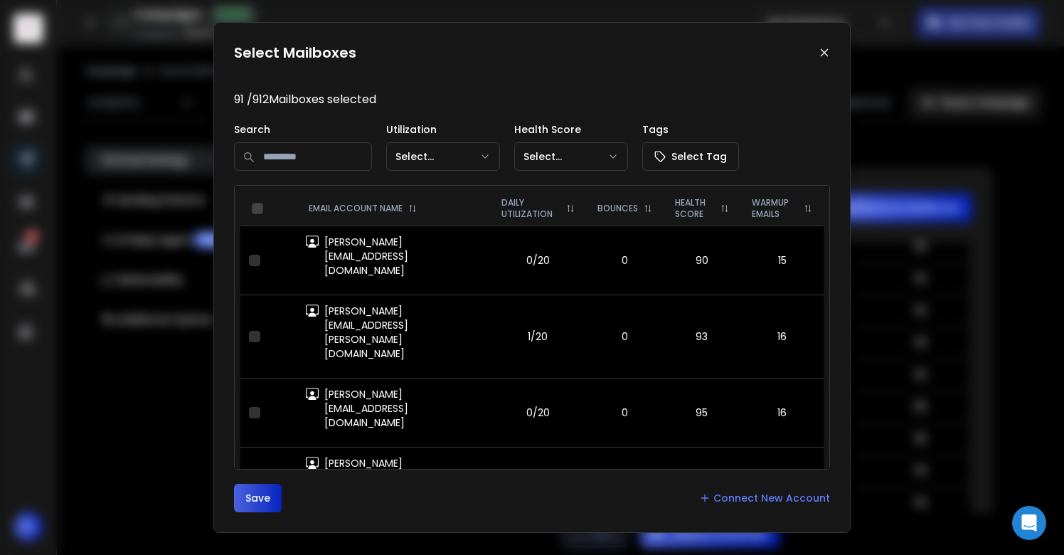
click at [309, 167] on input at bounding box center [303, 156] width 138 height 28
type input "*****"
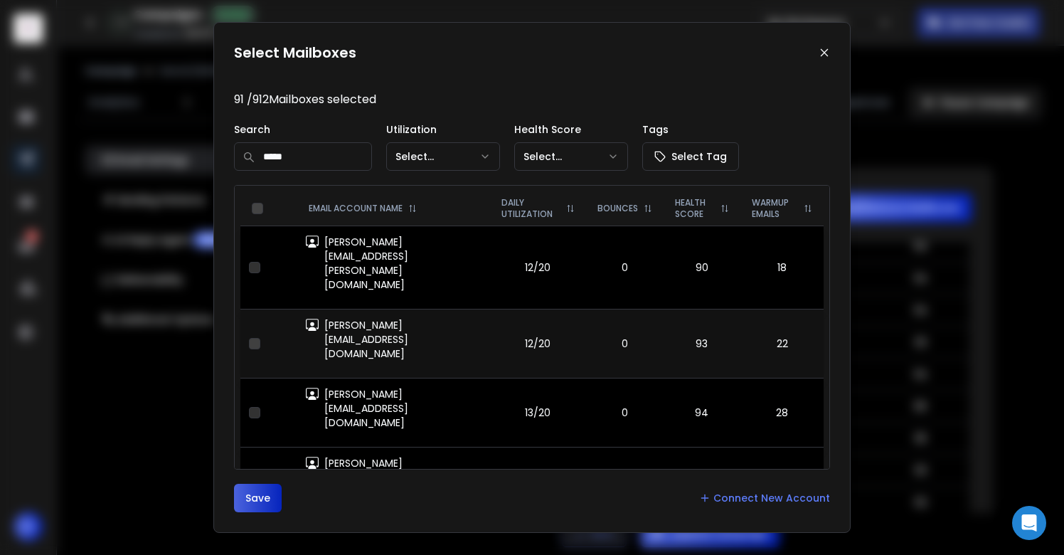
scroll to position [132, 0]
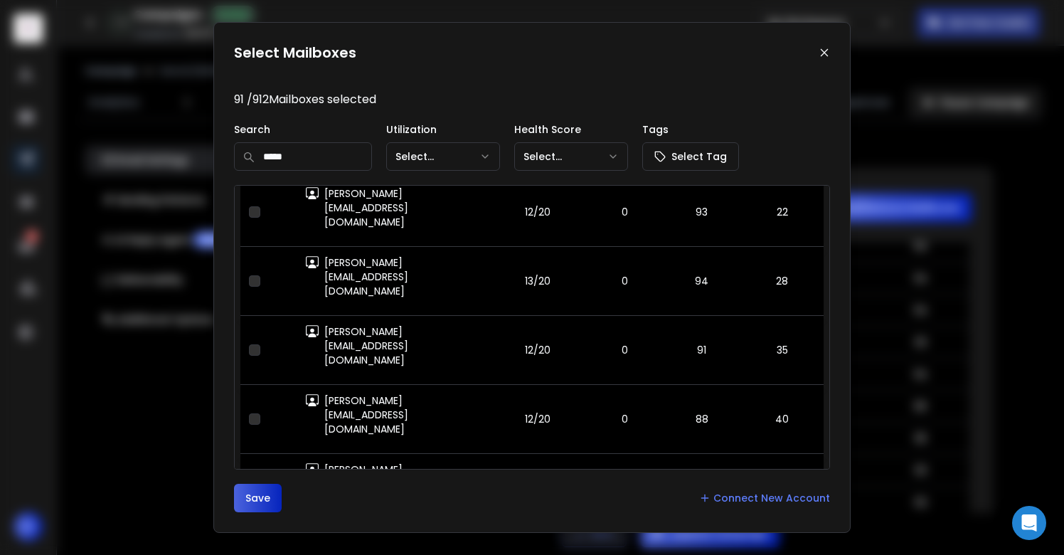
click at [251, 551] on button "button" at bounding box center [254, 556] width 11 height 11
click at [266, 495] on button "Save" at bounding box center [258, 498] width 48 height 28
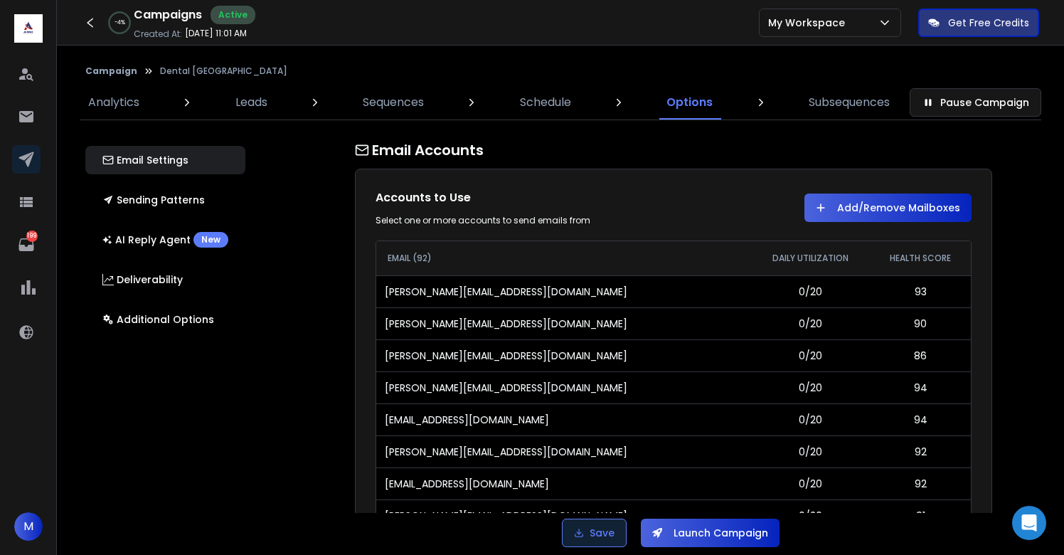
click at [589, 527] on button "Save" at bounding box center [594, 532] width 65 height 28
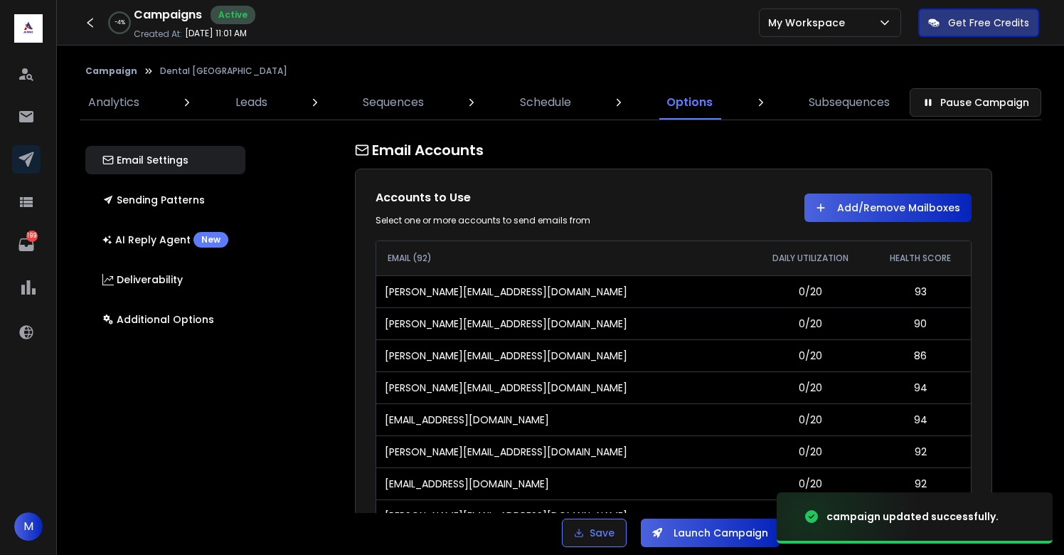
click at [700, 524] on button "Launch Campaign" at bounding box center [710, 532] width 139 height 28
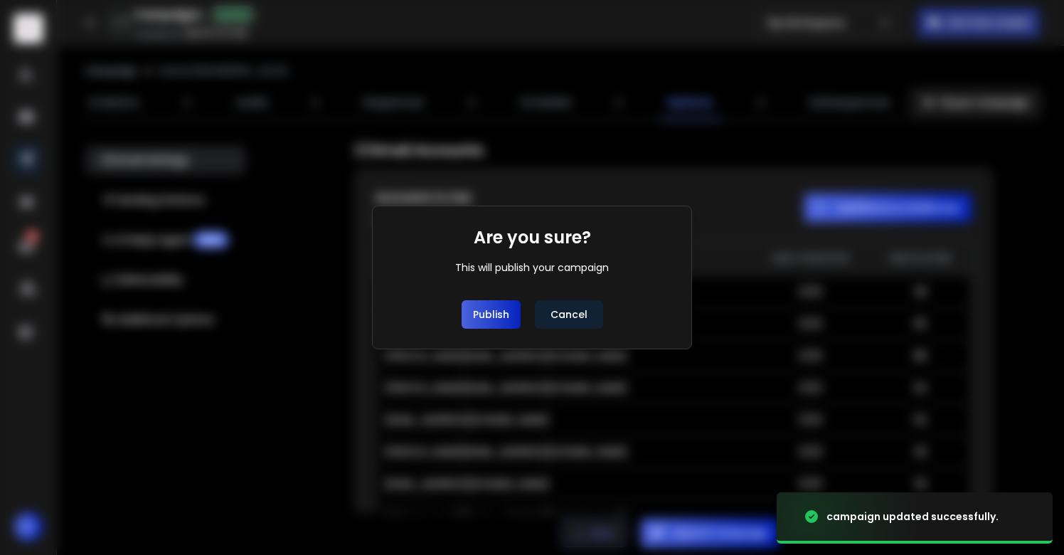
click at [491, 317] on button "Publish" at bounding box center [490, 314] width 59 height 28
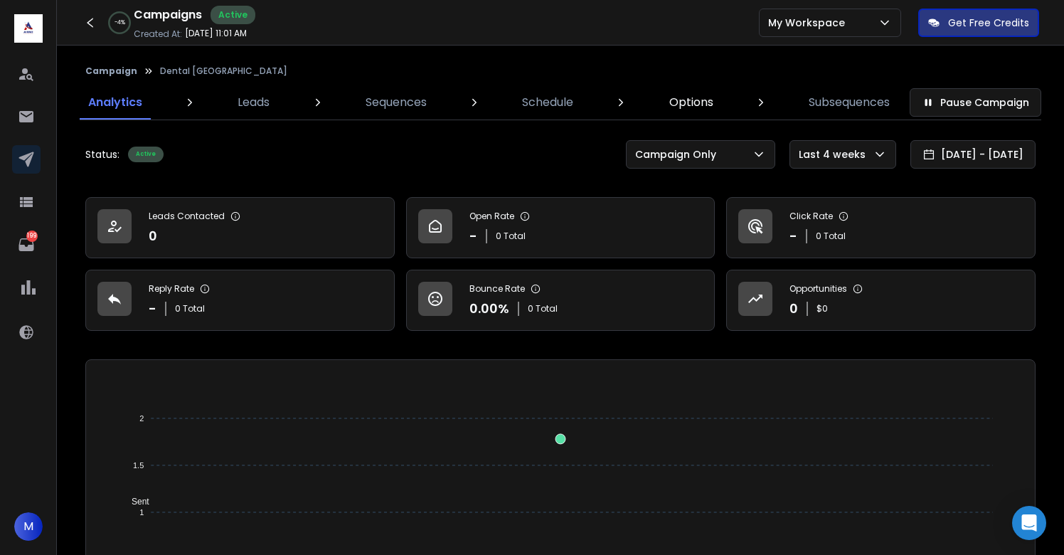
click at [683, 109] on p "Options" at bounding box center [691, 102] width 44 height 17
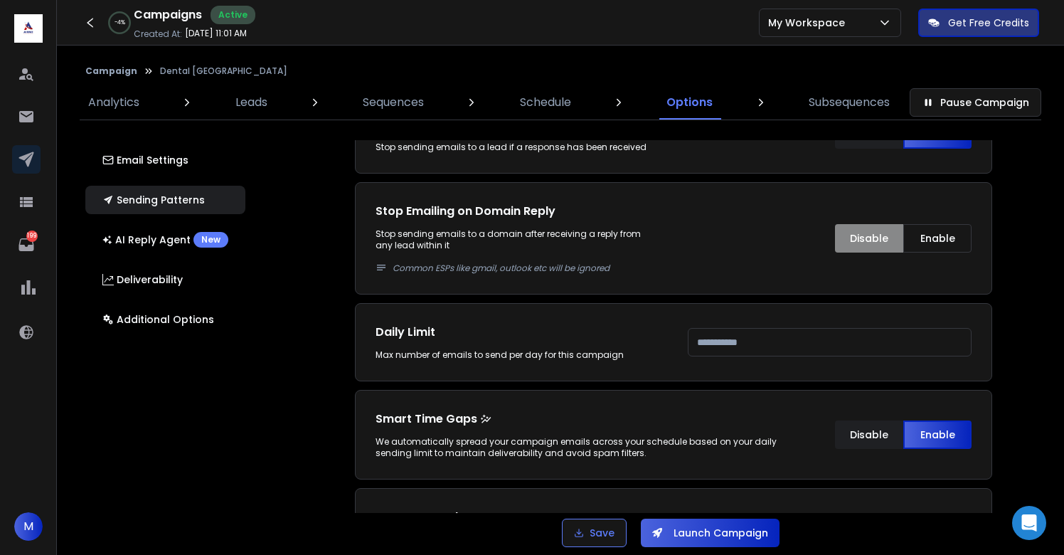
scroll to position [589, 0]
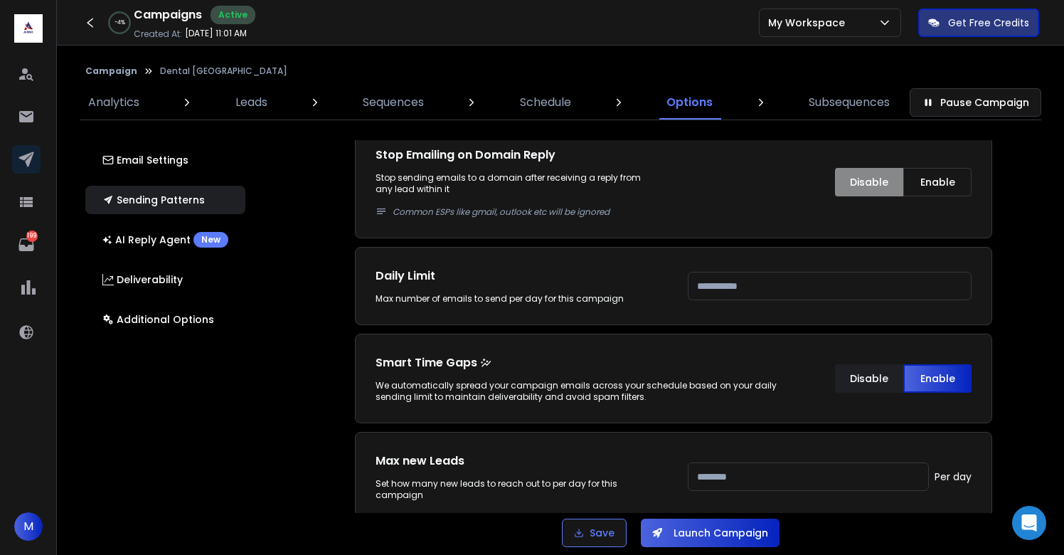
click at [748, 288] on input "****" at bounding box center [830, 286] width 284 height 28
type input "****"
click at [705, 474] on input "****" at bounding box center [808, 476] width 241 height 28
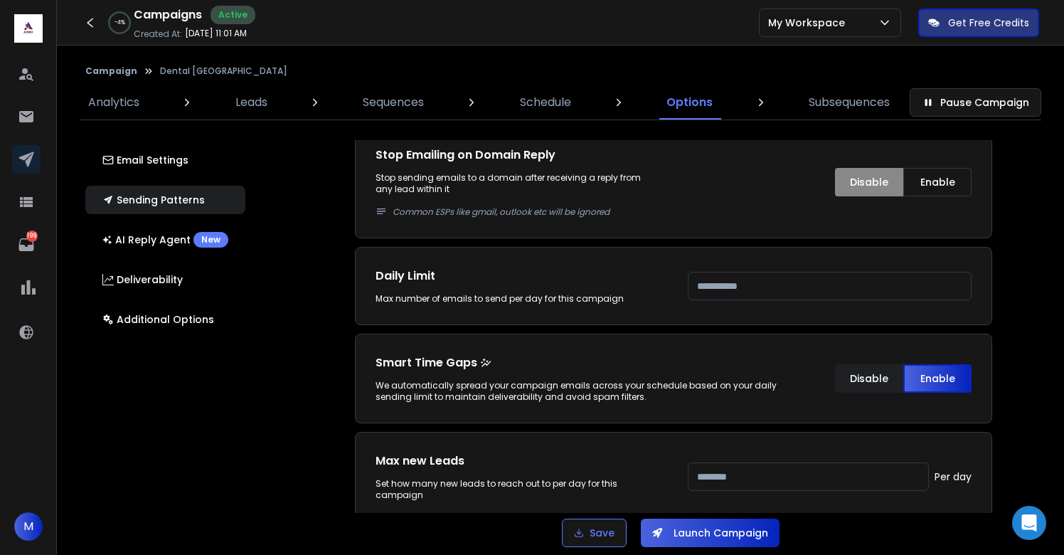
type input "****"
click at [1009, 385] on div "Email Accounts Accounts to Use Select one or more accounts to send emails from …" at bounding box center [682, 326] width 828 height 373
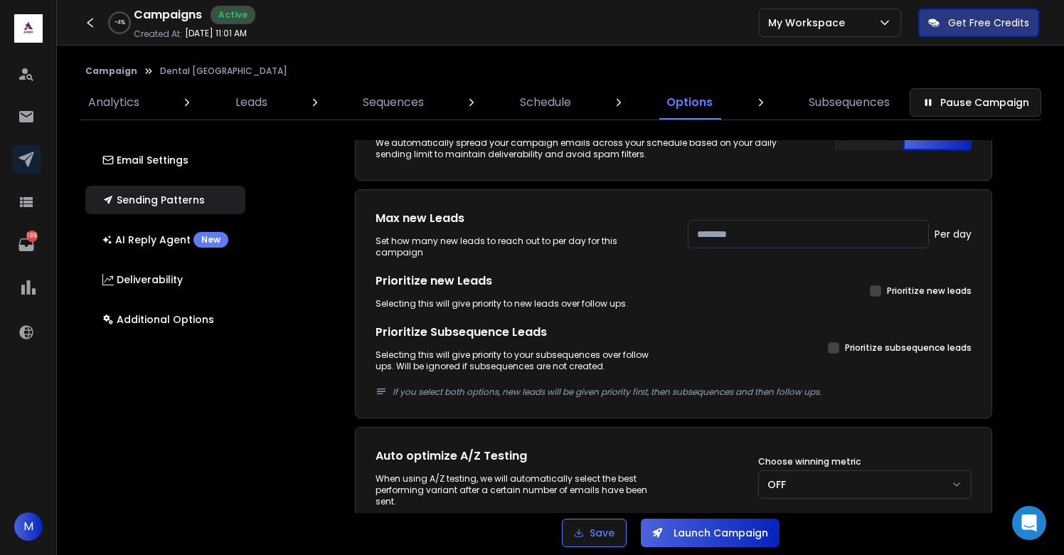
scroll to position [833, 0]
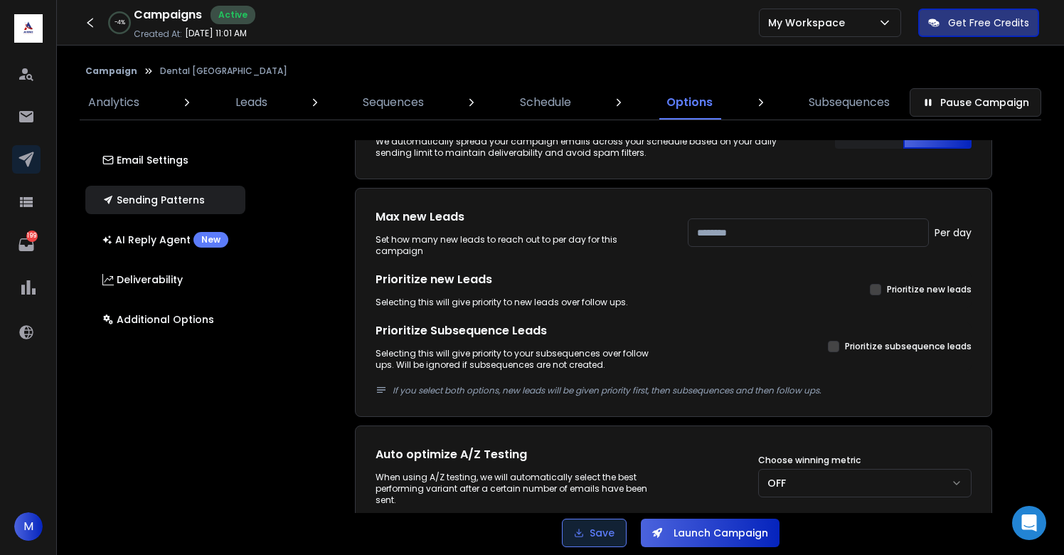
click at [596, 519] on button "Save" at bounding box center [594, 532] width 65 height 28
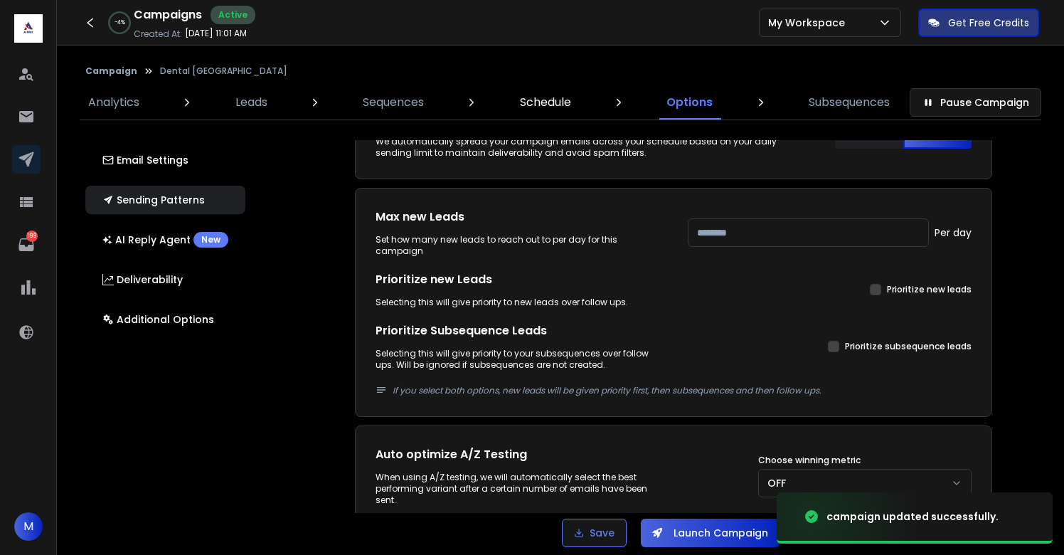
click at [555, 101] on p "Schedule" at bounding box center [545, 102] width 51 height 17
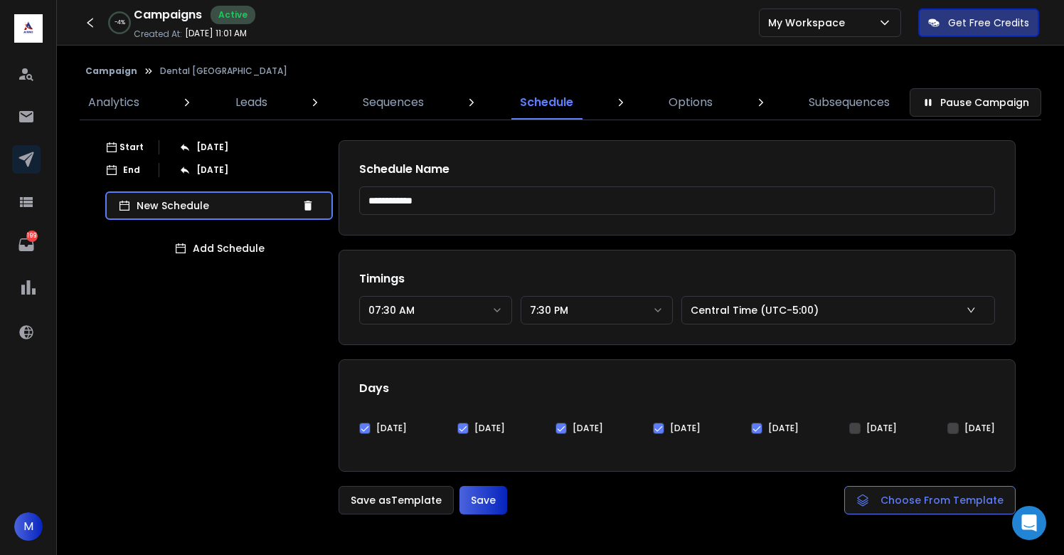
click at [415, 301] on button "07:30 AM" at bounding box center [435, 310] width 153 height 28
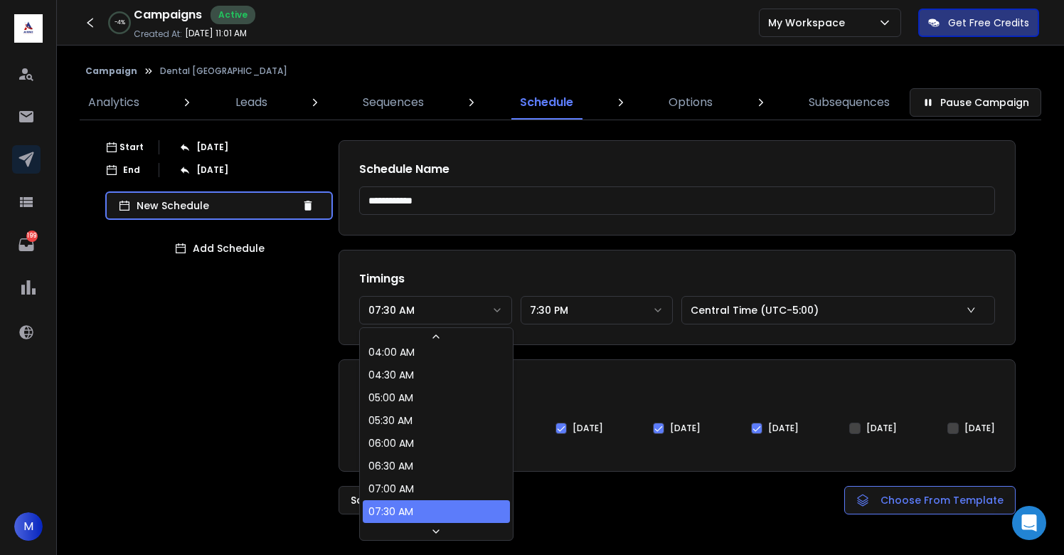
scroll to position [166, 0]
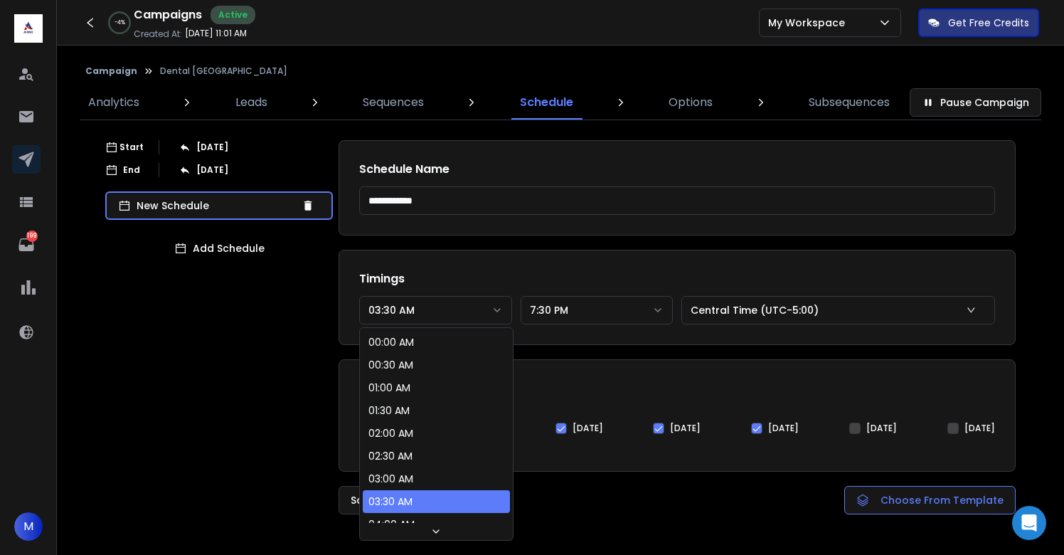
click at [427, 304] on button "03:30 AM" at bounding box center [435, 310] width 153 height 28
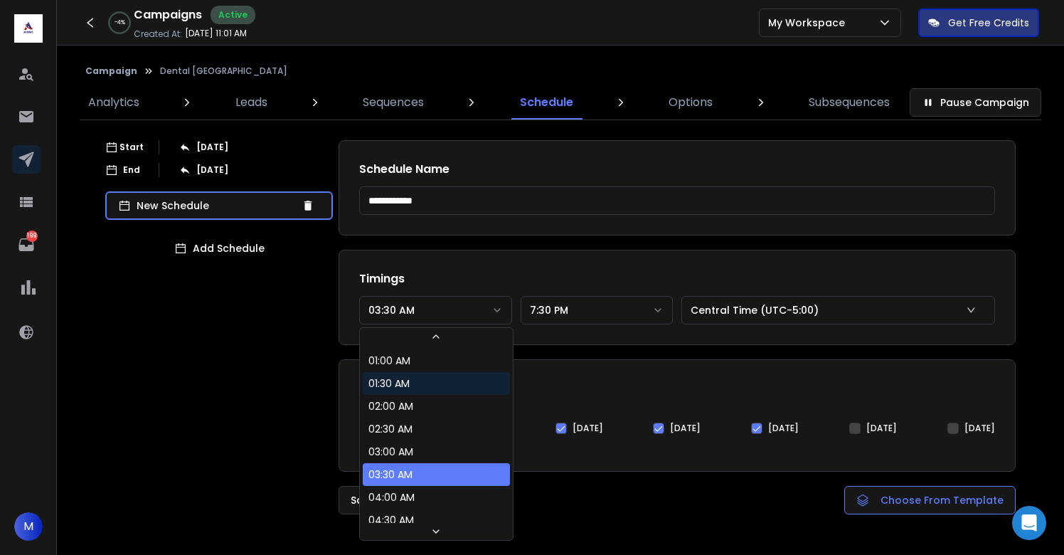
scroll to position [52, 0]
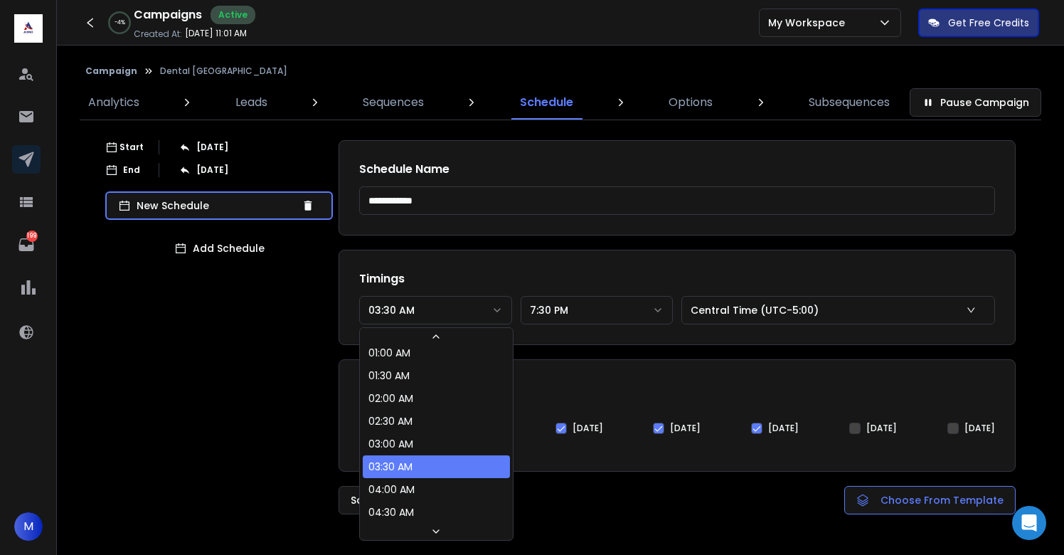
select select "********"
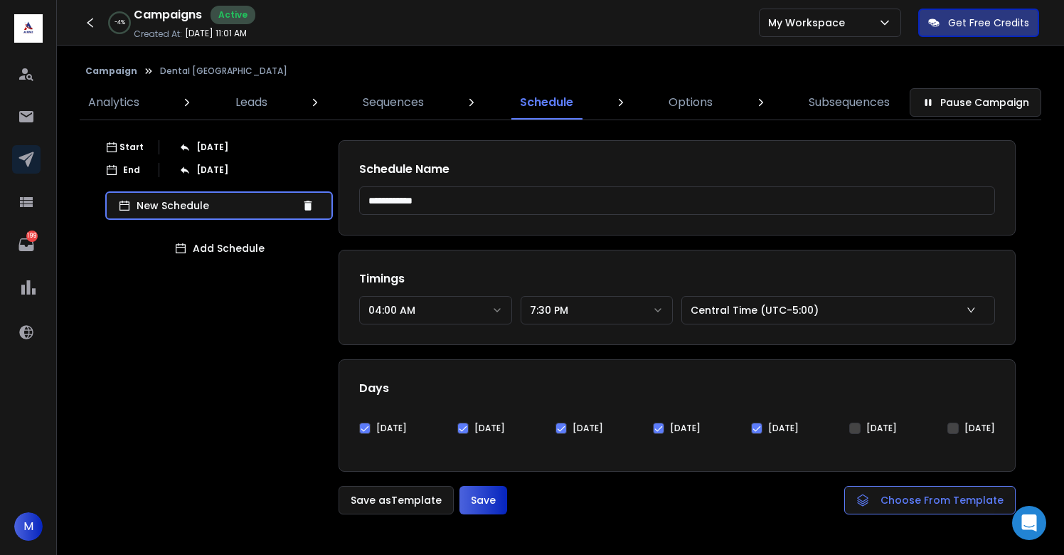
click at [591, 338] on div "Timings 04:00 AM ******** ******** ******** ******** ******** ******** ********…" at bounding box center [676, 297] width 677 height 95
click at [576, 311] on button "7:30 PM" at bounding box center [596, 310] width 153 height 28
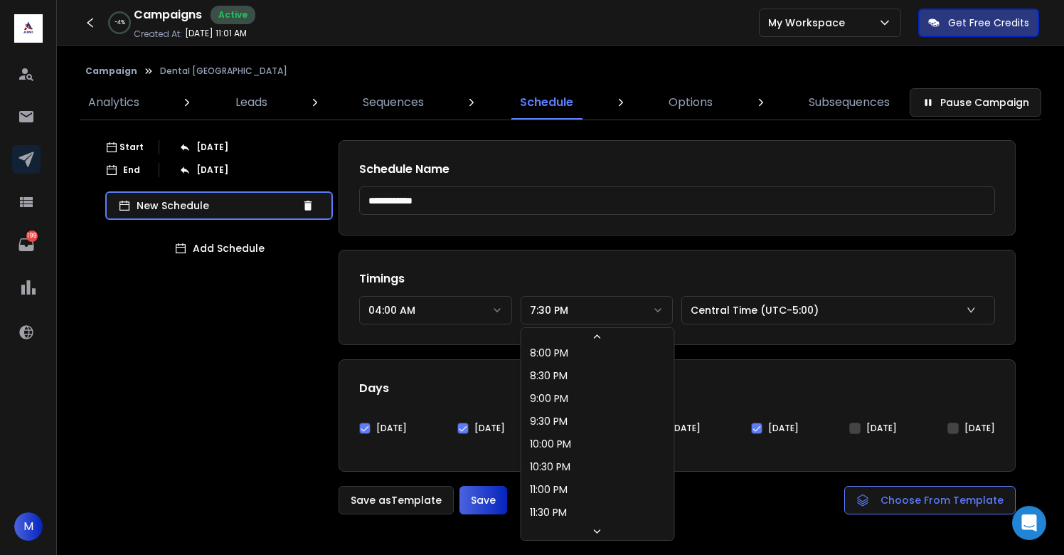
scroll to position [726, 0]
select select "********"
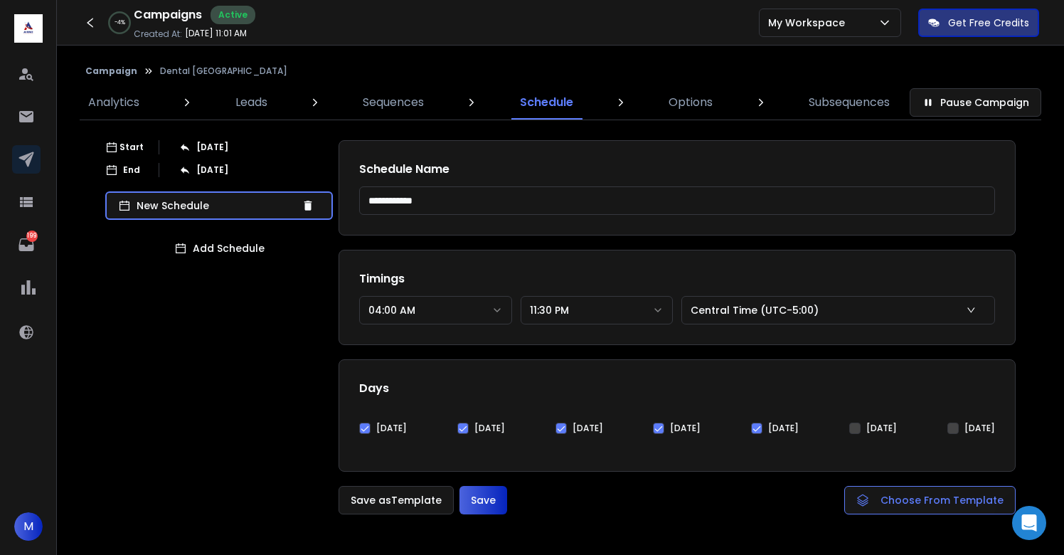
click at [491, 503] on button "Save" at bounding box center [483, 500] width 48 height 28
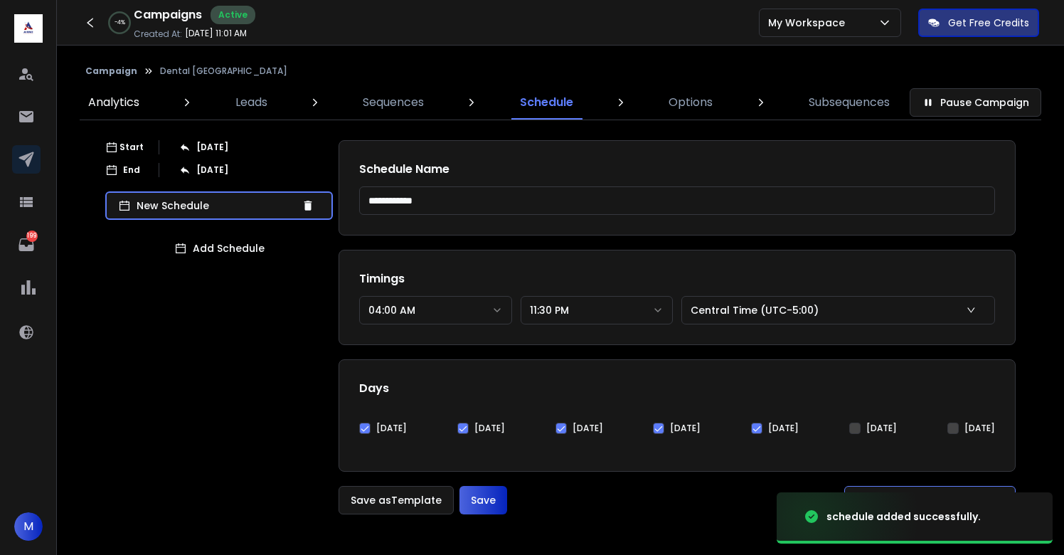
click at [128, 101] on p "Analytics" at bounding box center [113, 102] width 51 height 17
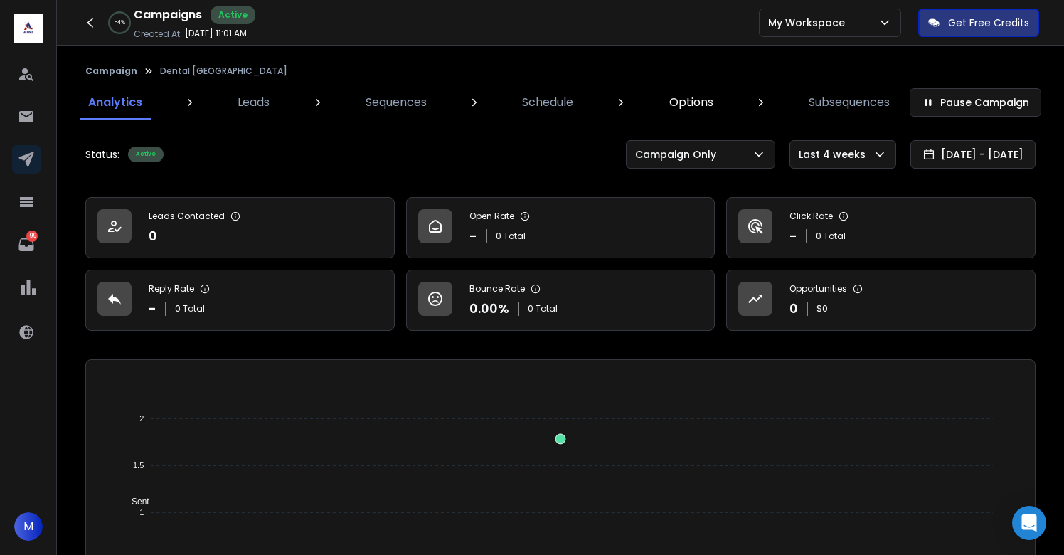
click at [707, 102] on p "Options" at bounding box center [691, 102] width 44 height 17
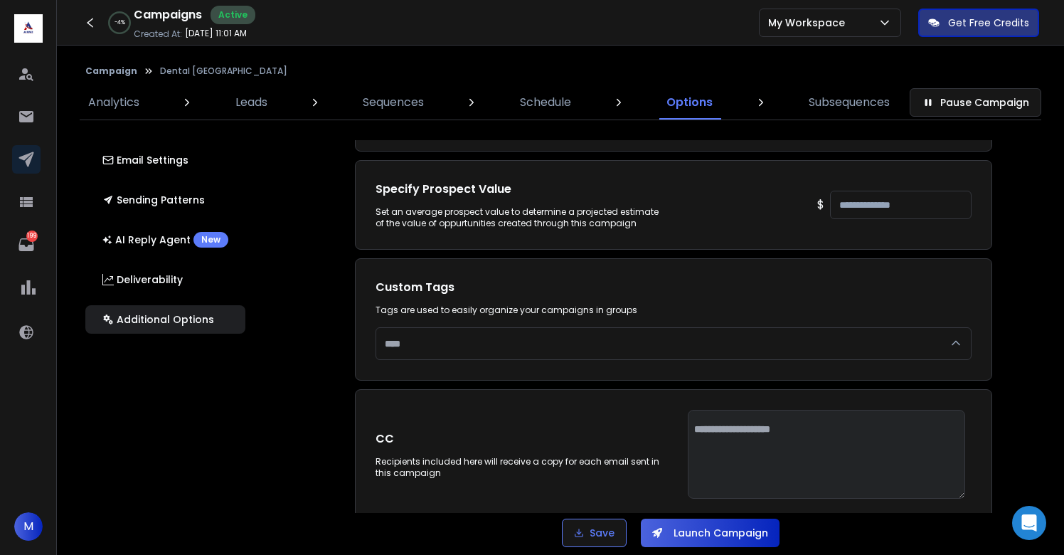
scroll to position [2972, 0]
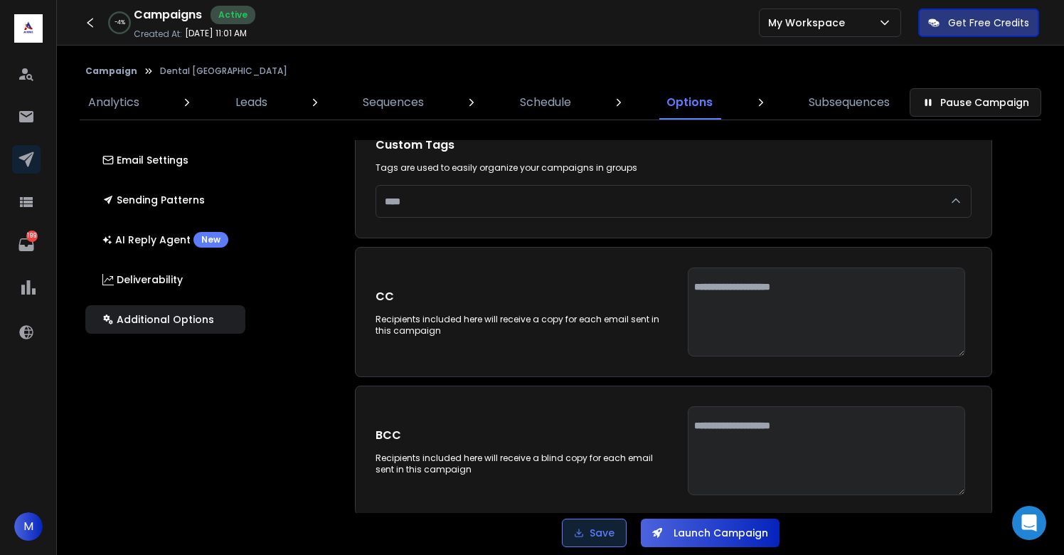
click at [574, 545] on button "Save" at bounding box center [594, 532] width 65 height 28
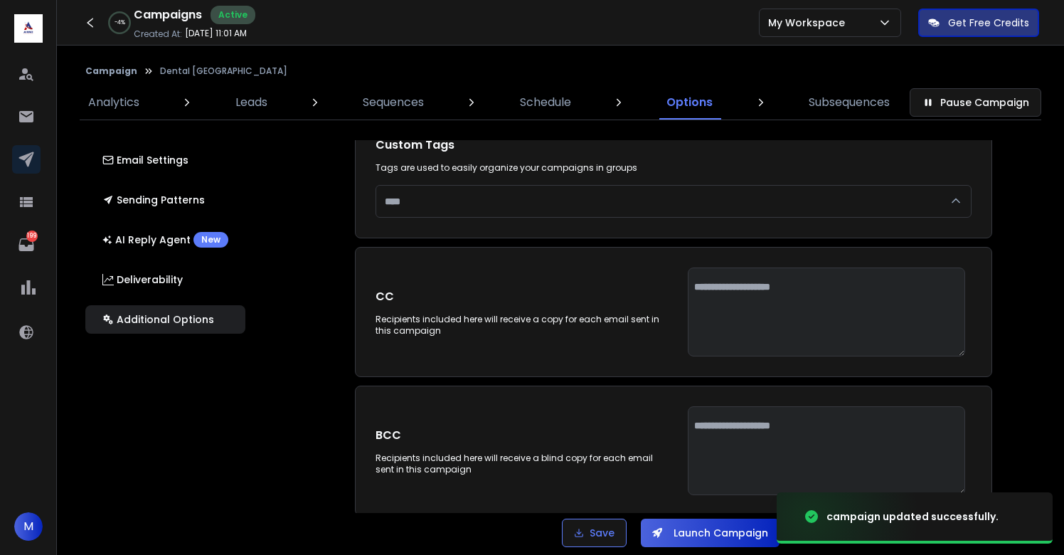
click at [733, 540] on button "Launch Campaign" at bounding box center [710, 532] width 139 height 28
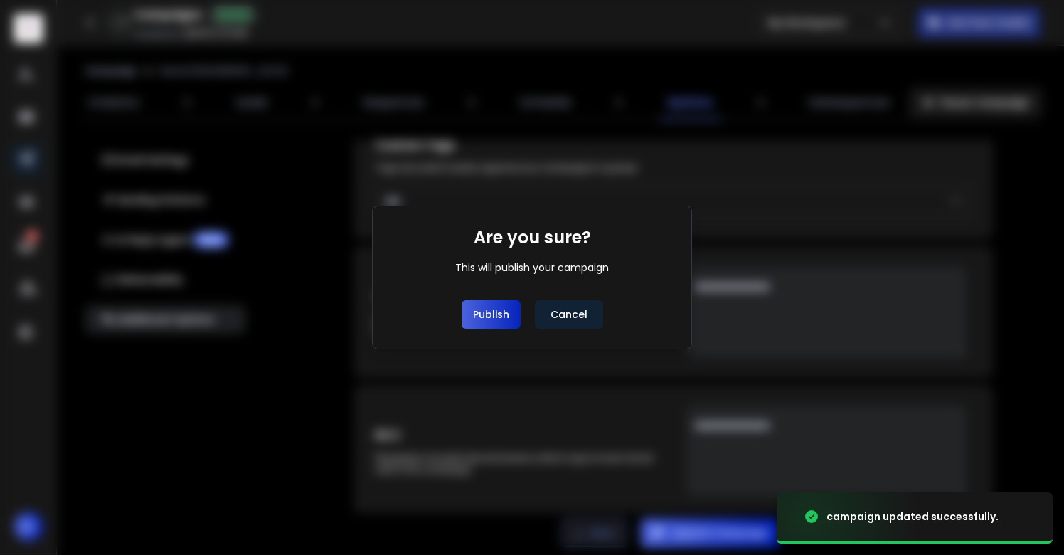
click at [497, 320] on button "Publish" at bounding box center [490, 314] width 59 height 28
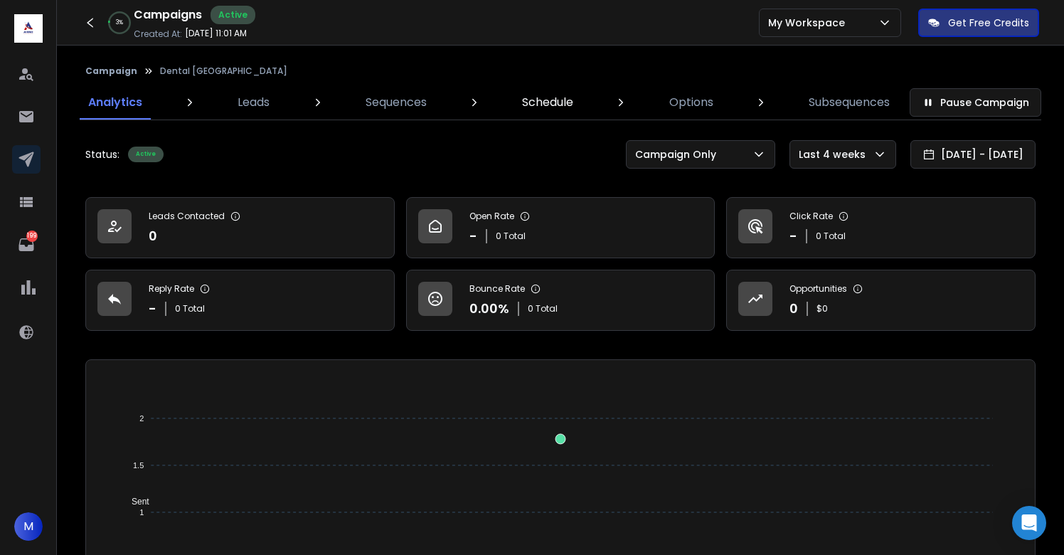
click at [557, 102] on p "Schedule" at bounding box center [547, 102] width 51 height 17
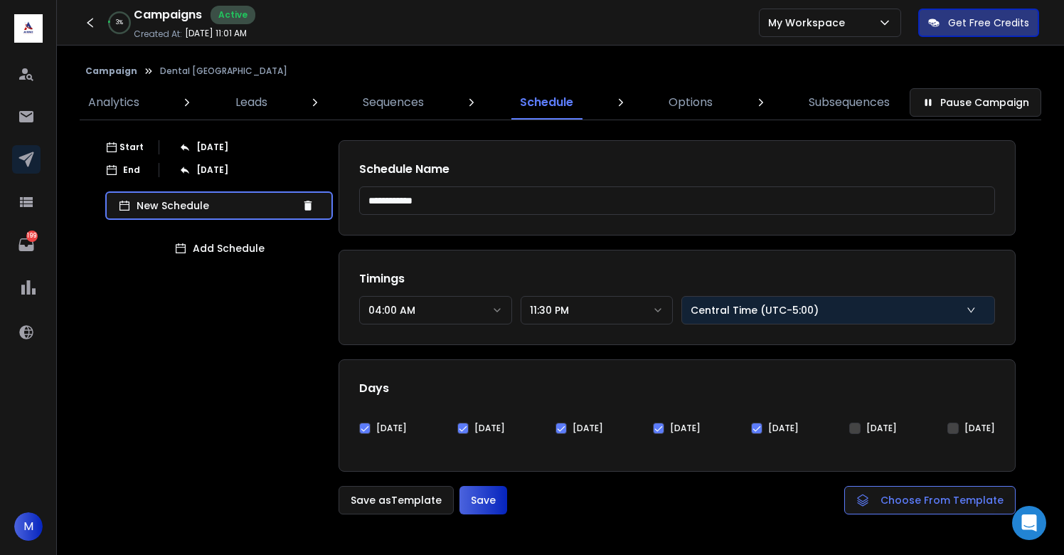
click at [771, 307] on p "Central Time (UTC-5:00)" at bounding box center [757, 310] width 134 height 14
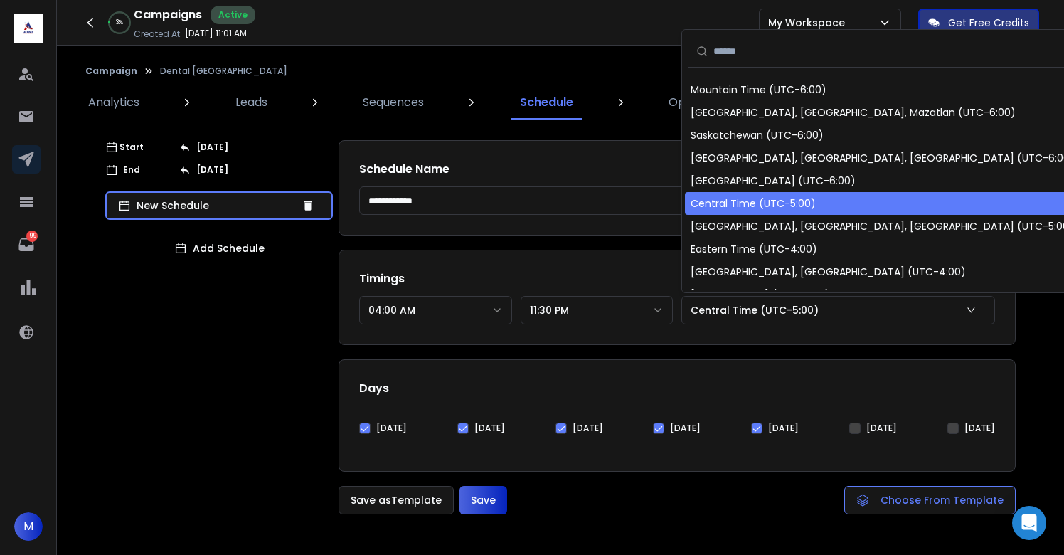
scroll to position [156, 0]
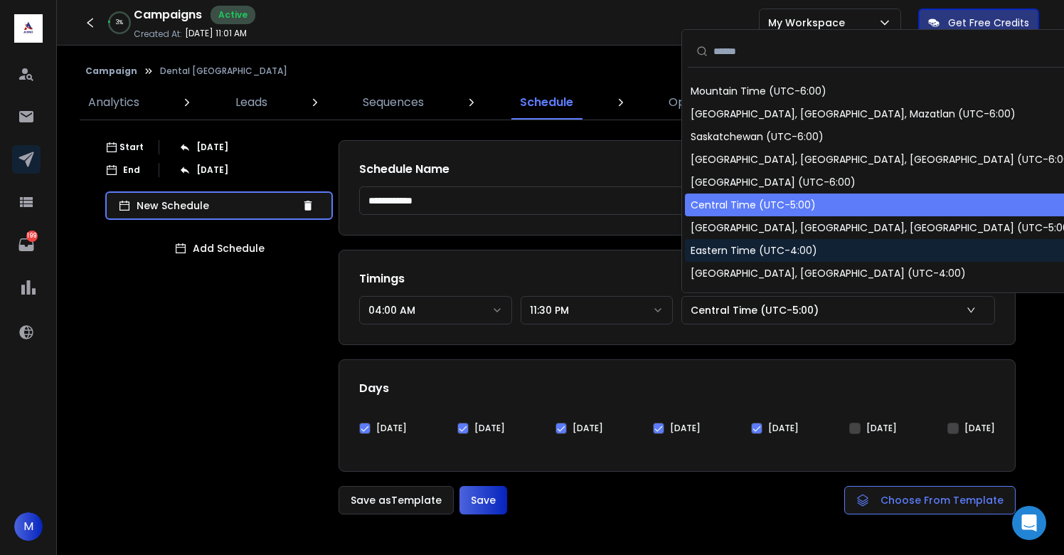
click at [651, 245] on div "**********" at bounding box center [676, 327] width 677 height 374
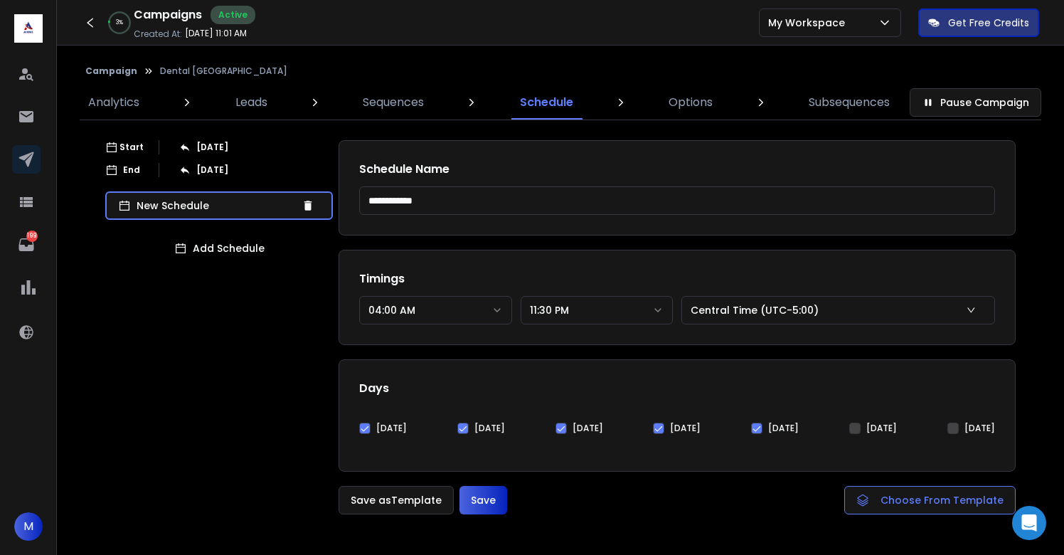
click at [496, 499] on button "Save" at bounding box center [483, 500] width 48 height 28
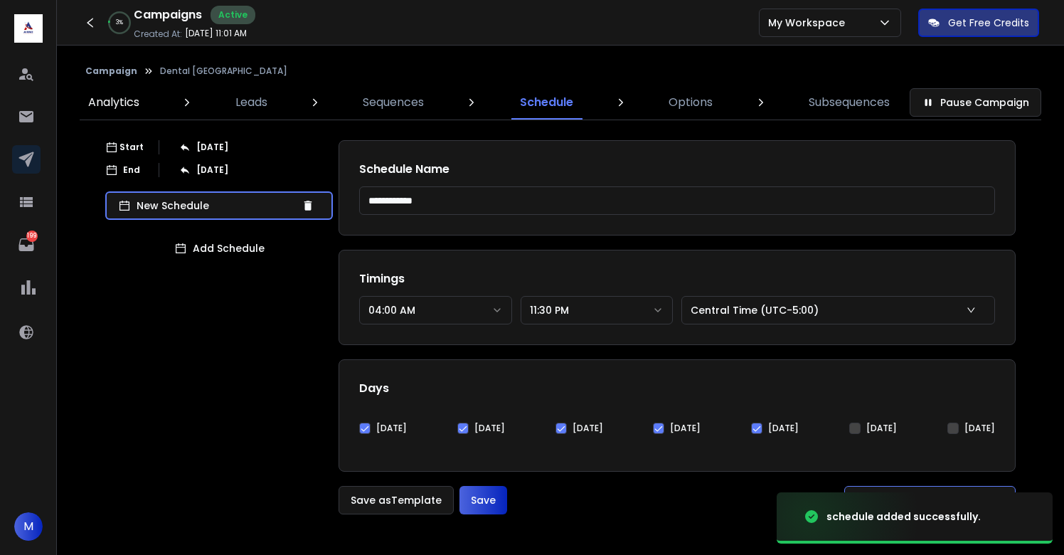
click at [123, 107] on p "Analytics" at bounding box center [113, 102] width 51 height 17
